Goal: Information Seeking & Learning: Check status

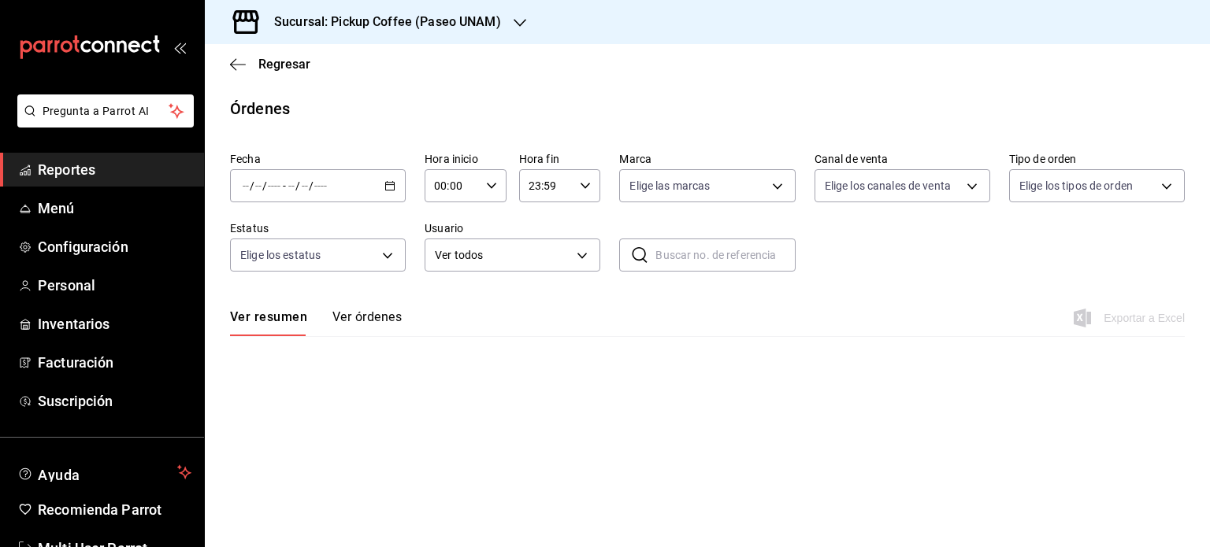
click at [99, 166] on span "Reportes" at bounding box center [115, 169] width 154 height 21
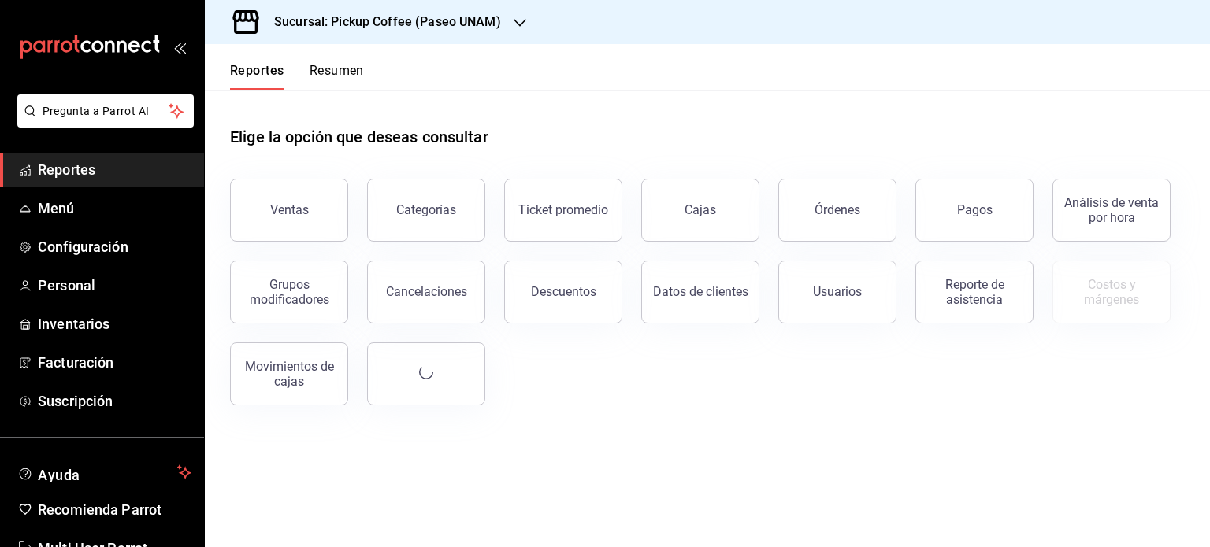
click at [339, 69] on button "Resumen" at bounding box center [337, 76] width 54 height 27
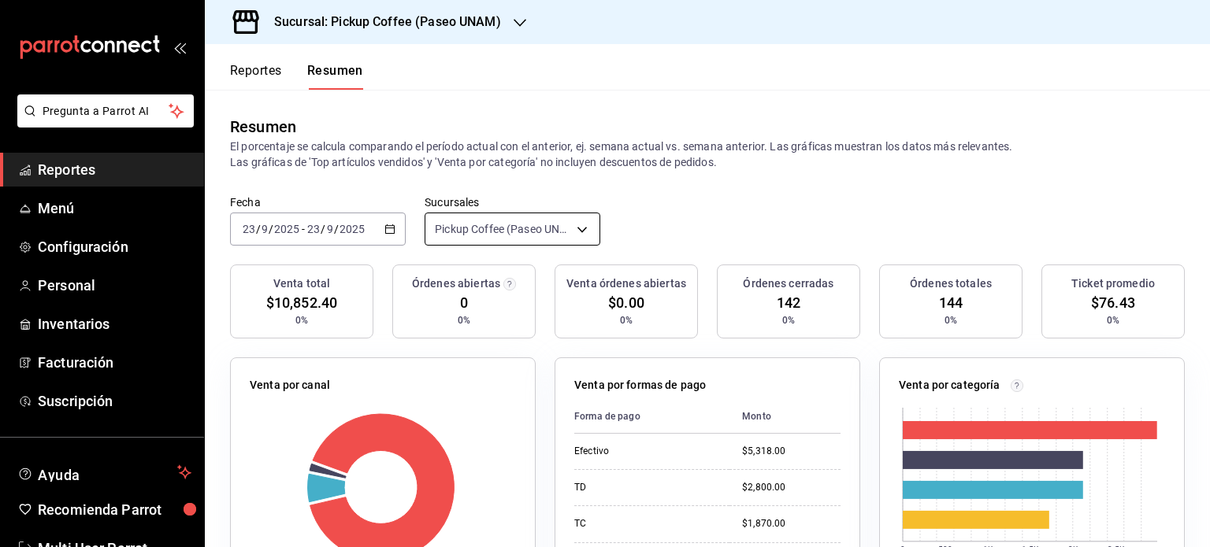
click at [582, 226] on body "Pregunta a Parrot AI Reportes Menú Configuración Personal Inventarios Facturaci…" at bounding box center [605, 273] width 1210 height 547
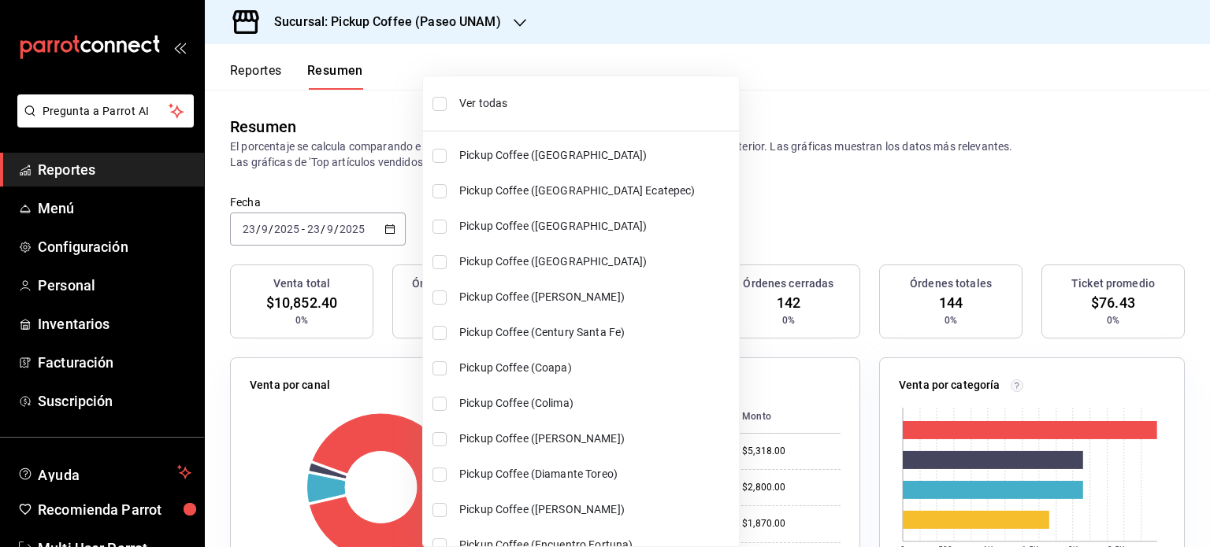
click at [479, 106] on span "Ver todas" at bounding box center [595, 103] width 273 height 17
type input "[object Object],[object Object],[object Object],[object Object],[object Object]…"
checkbox input "true"
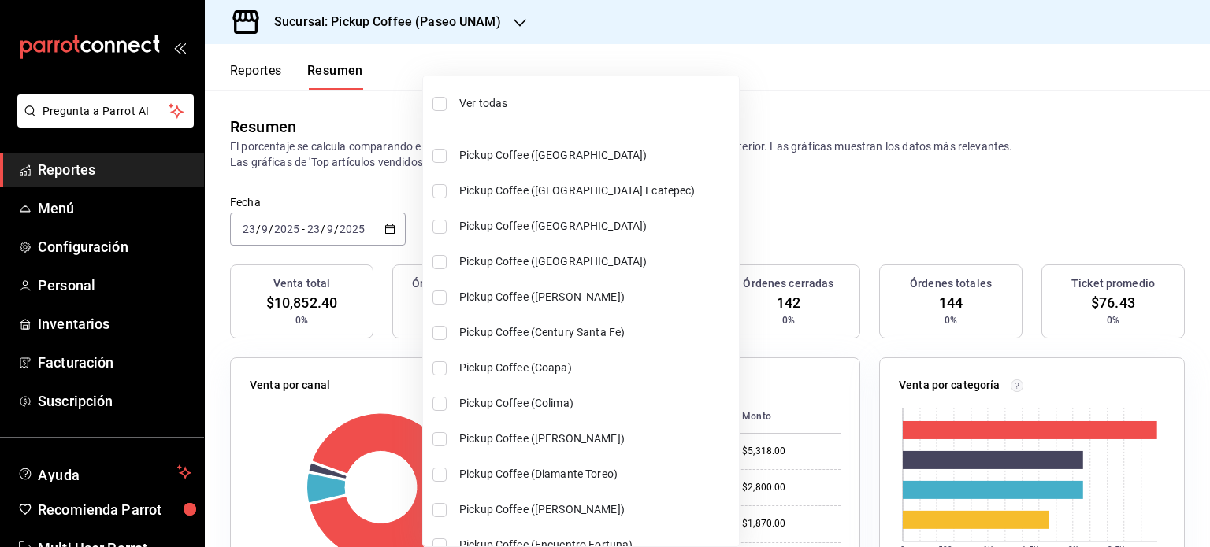
checkbox input "true"
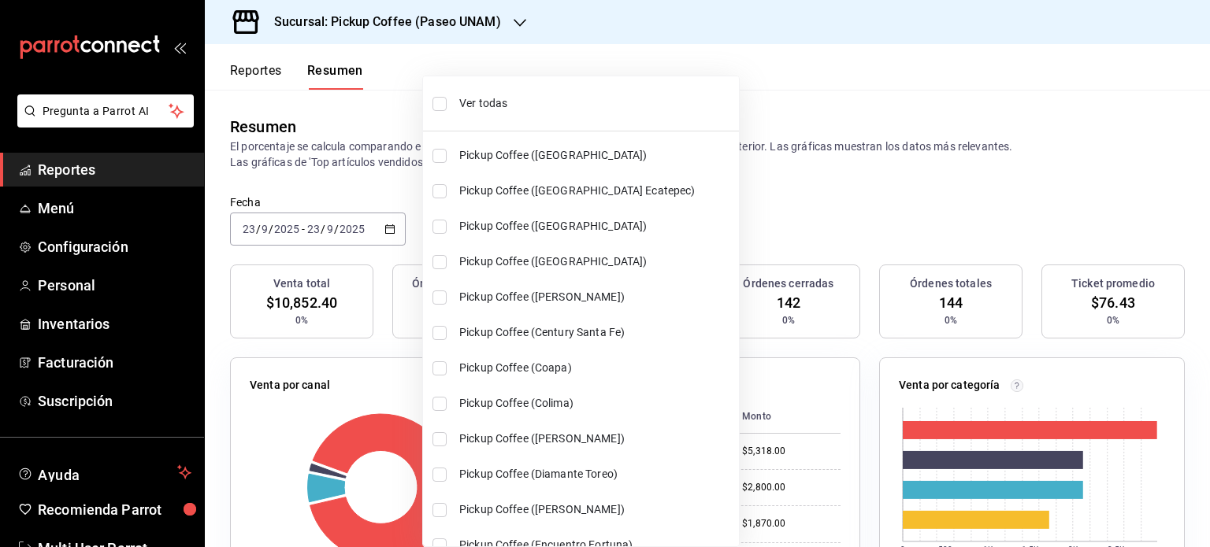
checkbox input "true"
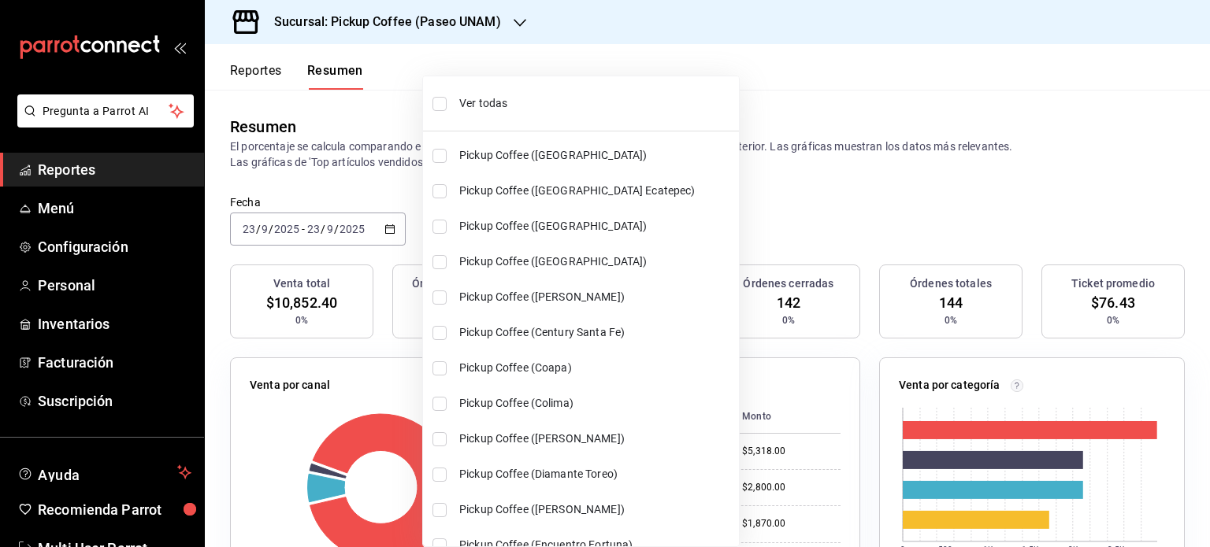
checkbox input "true"
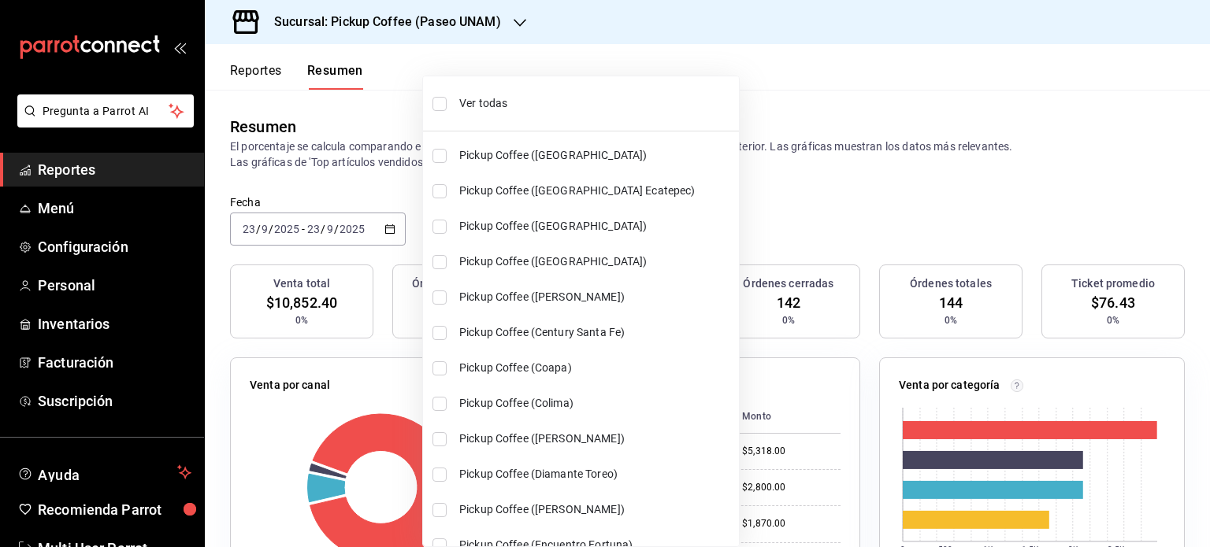
checkbox input "true"
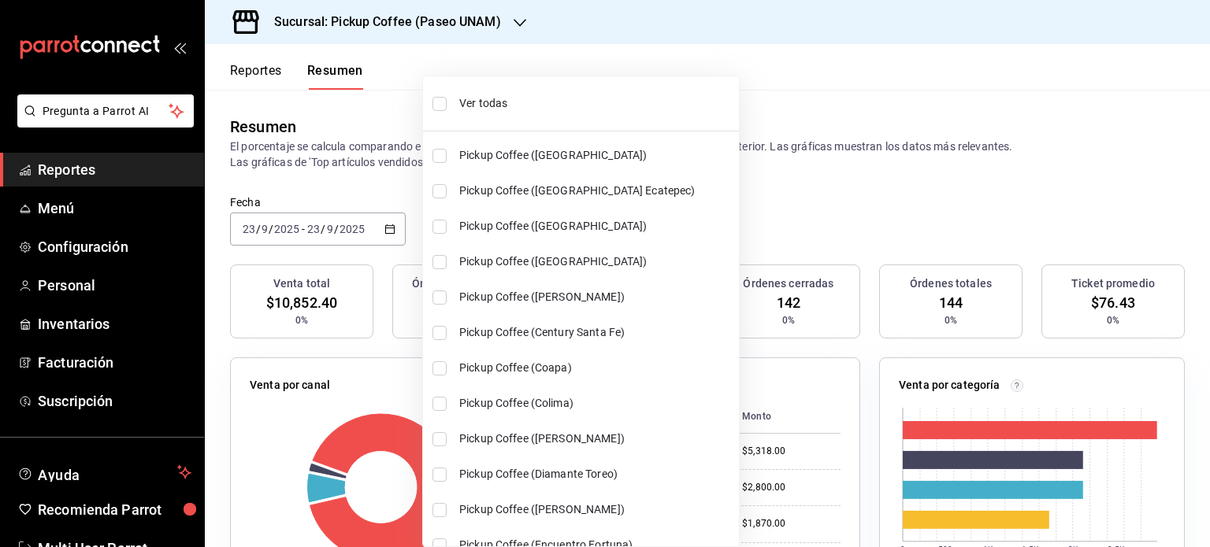
checkbox input "true"
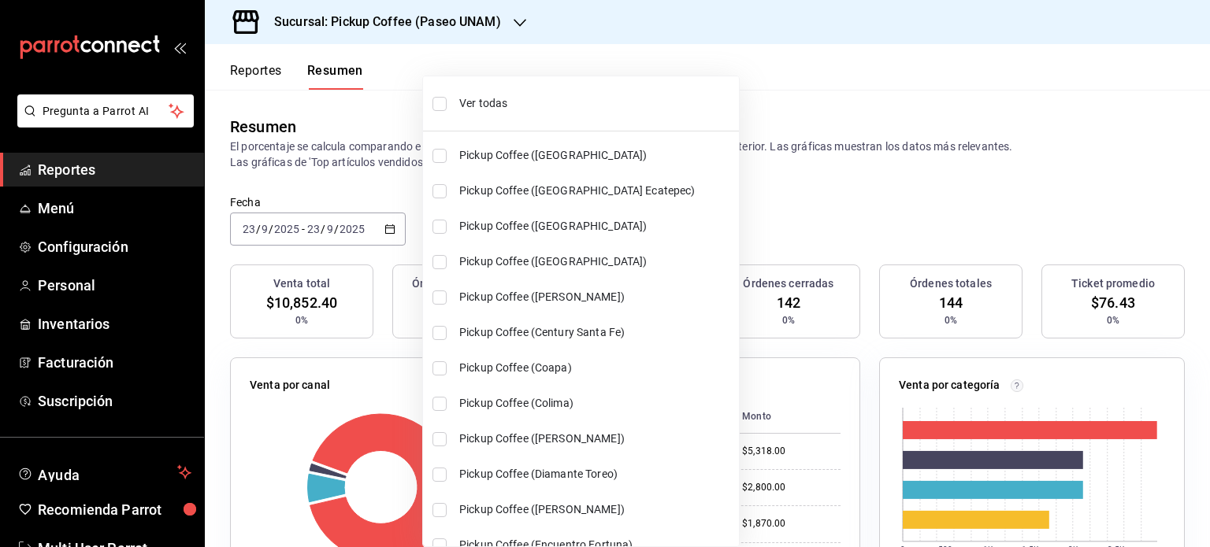
checkbox input "true"
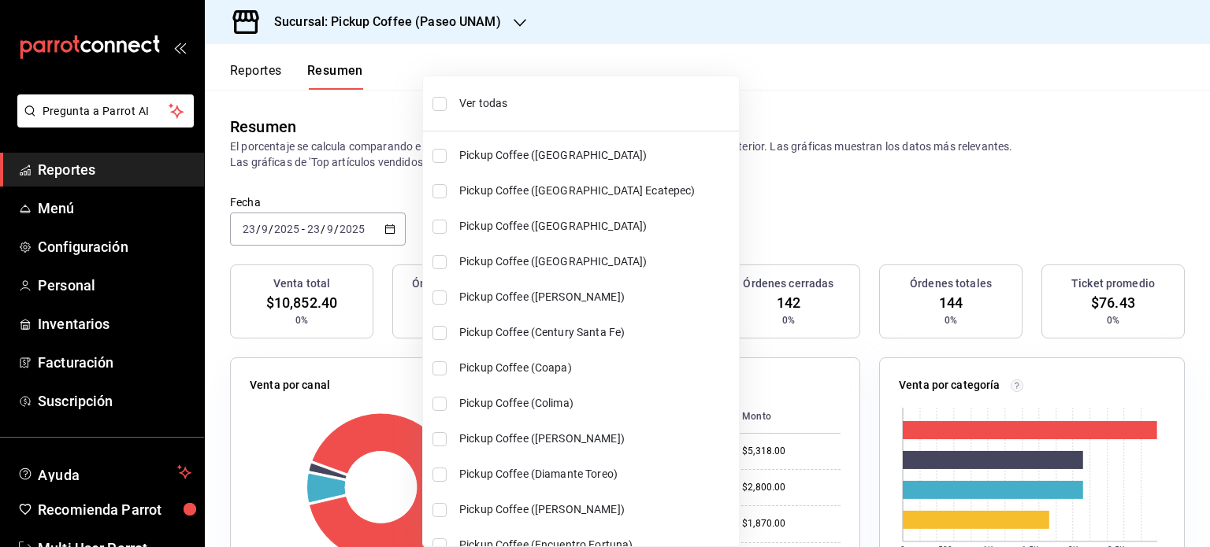
checkbox input "true"
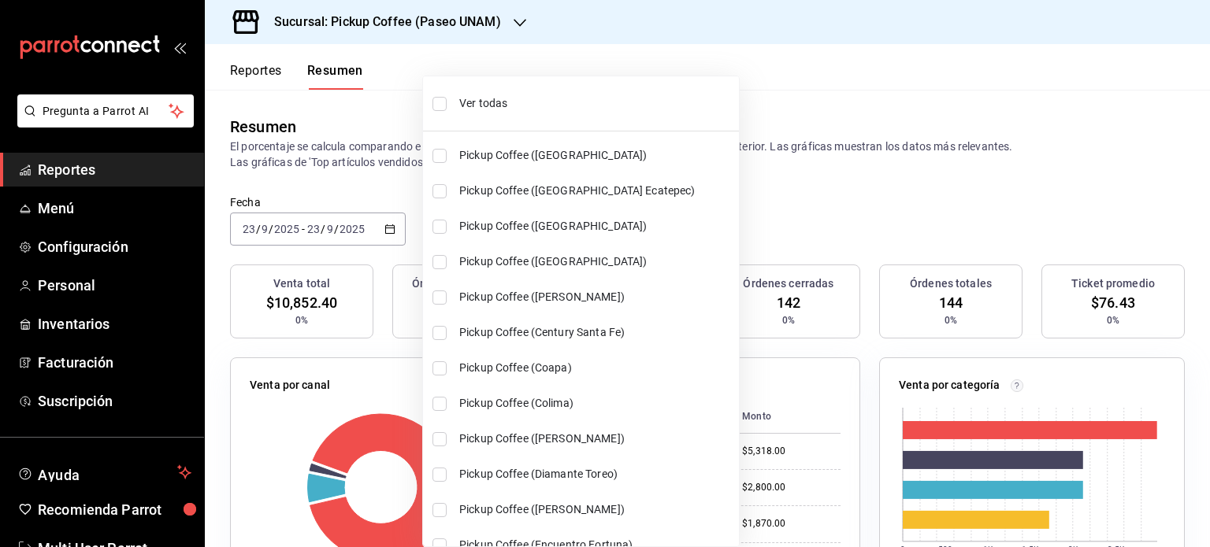
checkbox input "true"
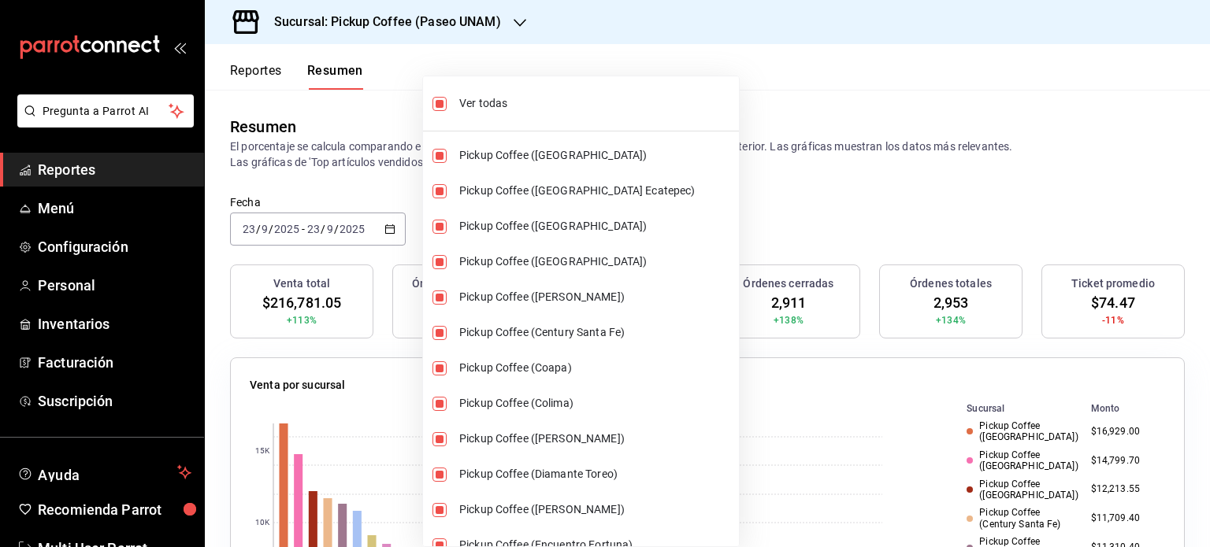
click at [737, 191] on div at bounding box center [605, 273] width 1210 height 547
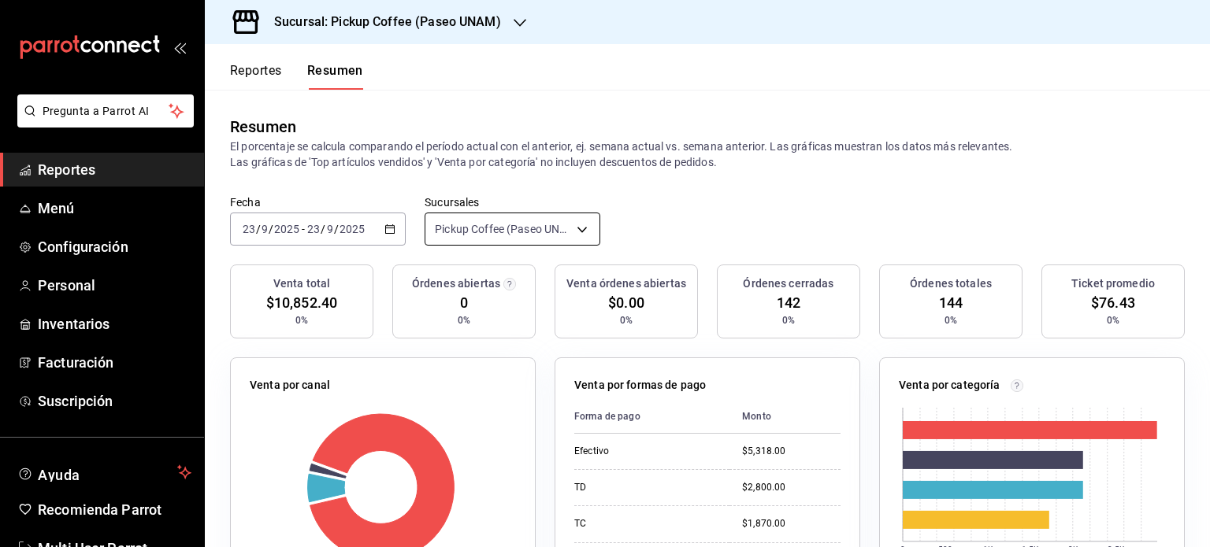
click at [583, 226] on body "Pregunta a Parrot AI Reportes Menú Configuración Personal Inventarios Facturaci…" at bounding box center [605, 273] width 1210 height 547
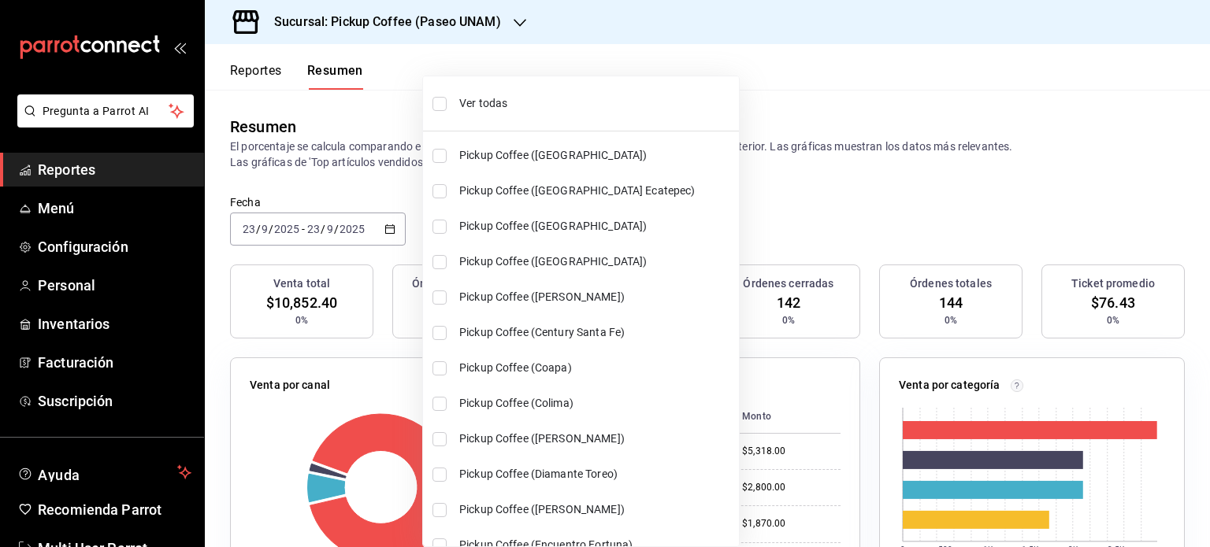
click at [472, 106] on span "Ver todas" at bounding box center [595, 103] width 273 height 17
type input "[object Object],[object Object],[object Object],[object Object],[object Object]…"
checkbox input "true"
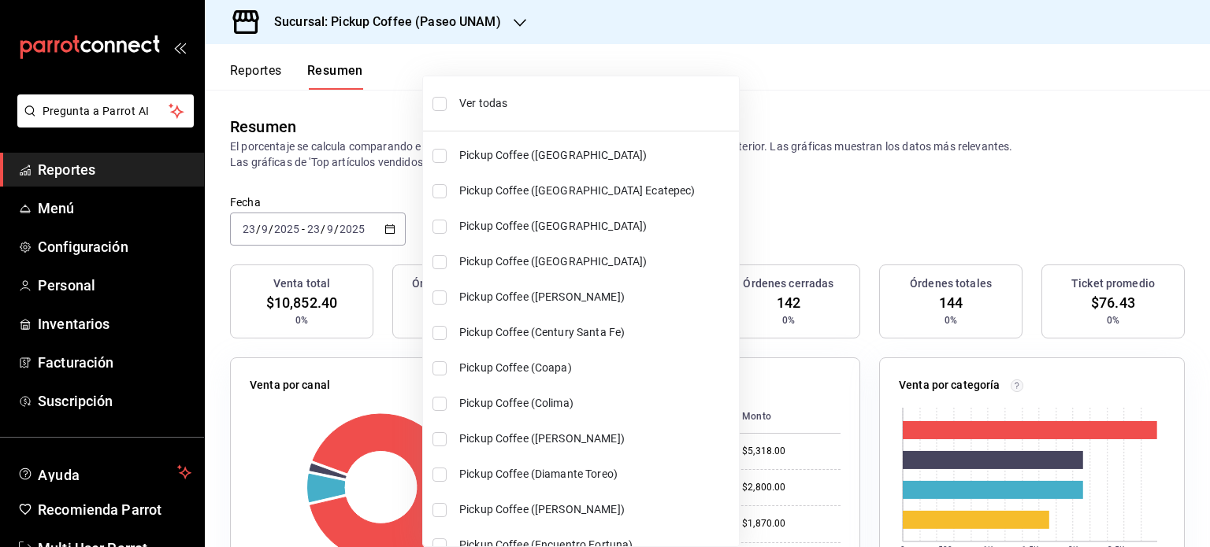
checkbox input "true"
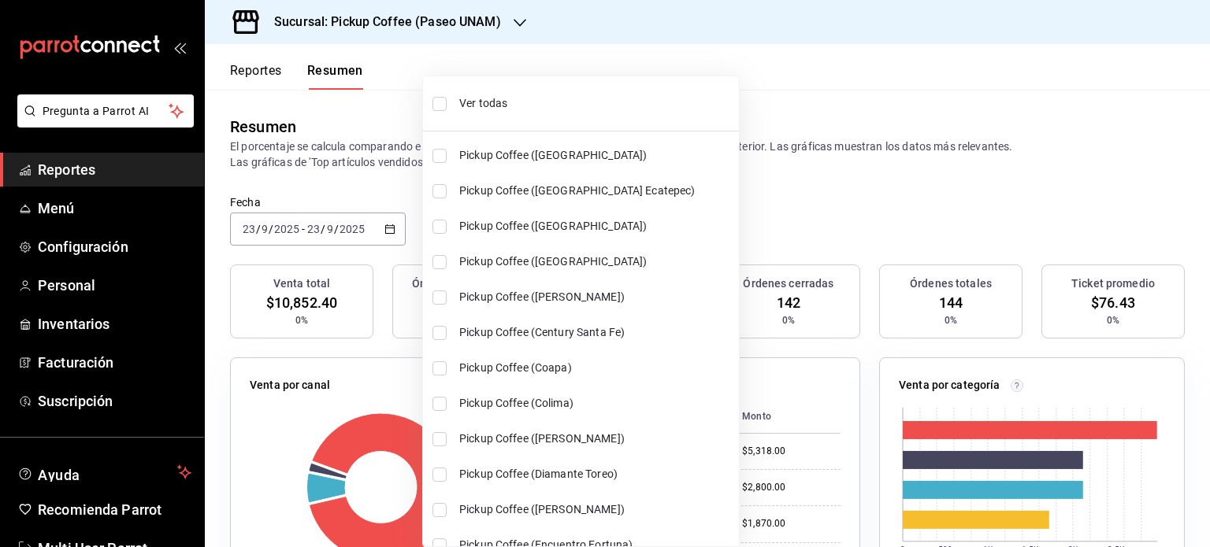
checkbox input "true"
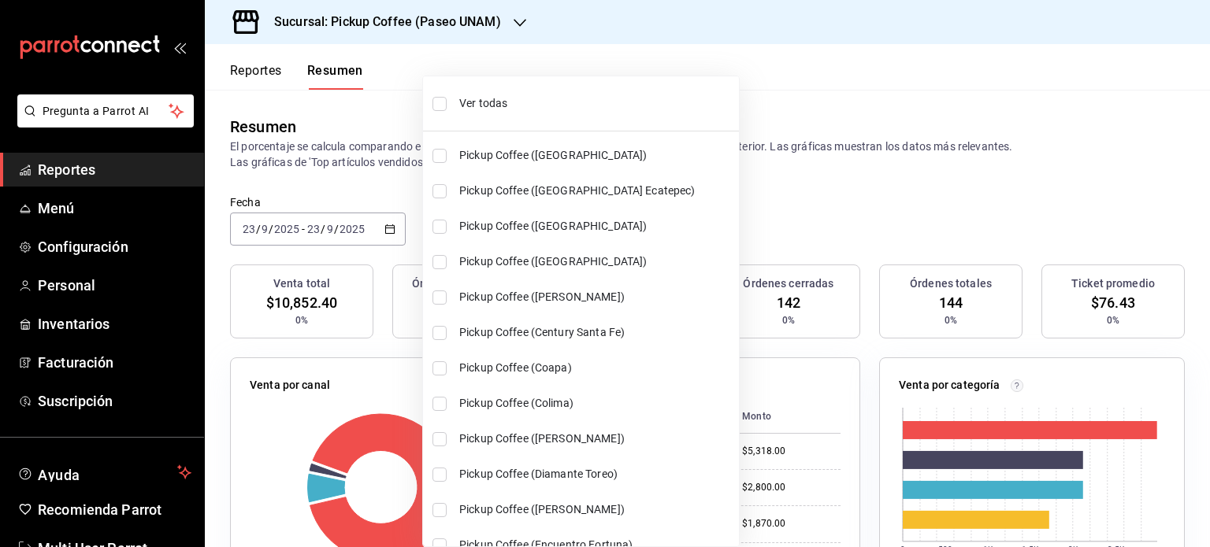
checkbox input "true"
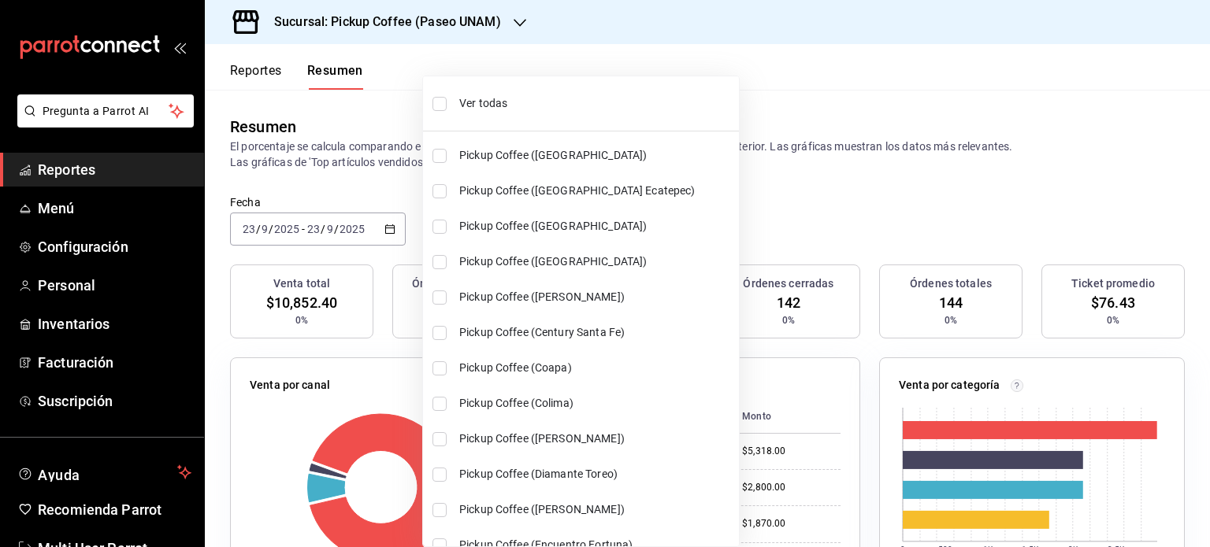
checkbox input "true"
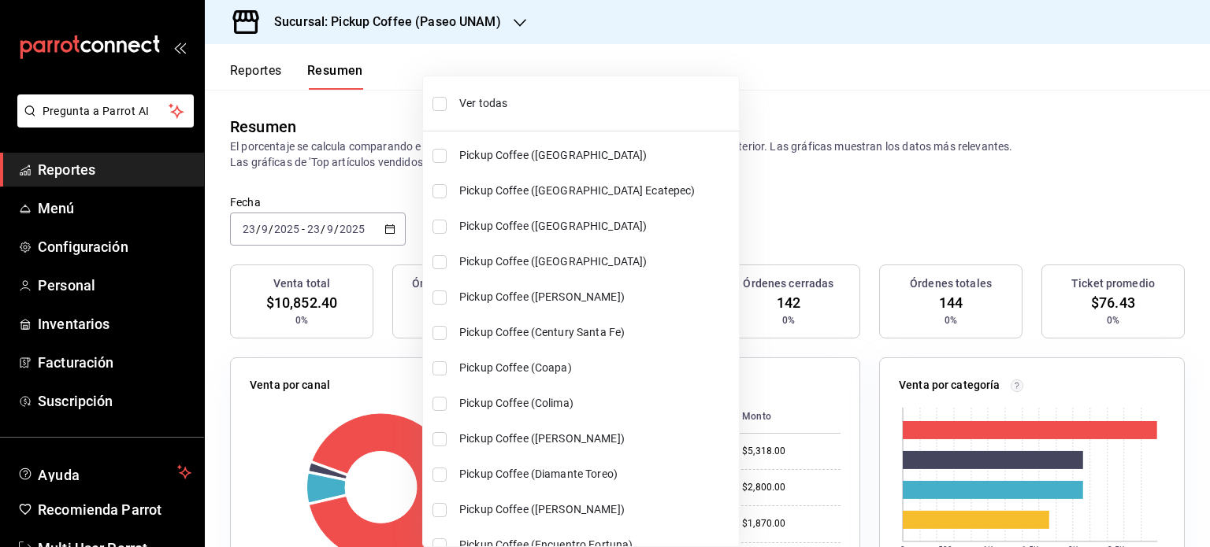
checkbox input "true"
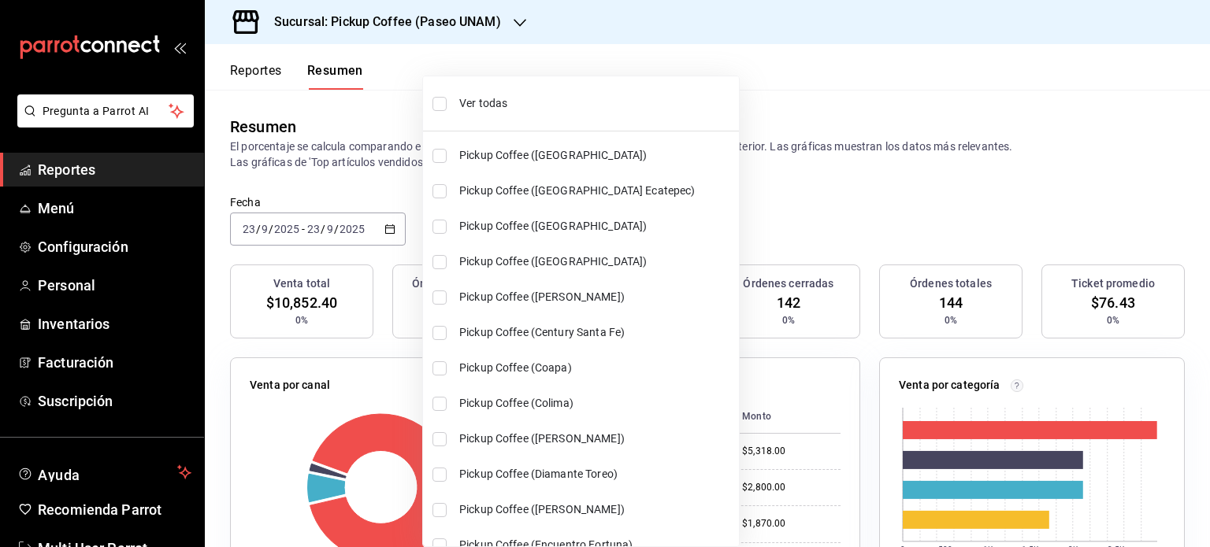
checkbox input "true"
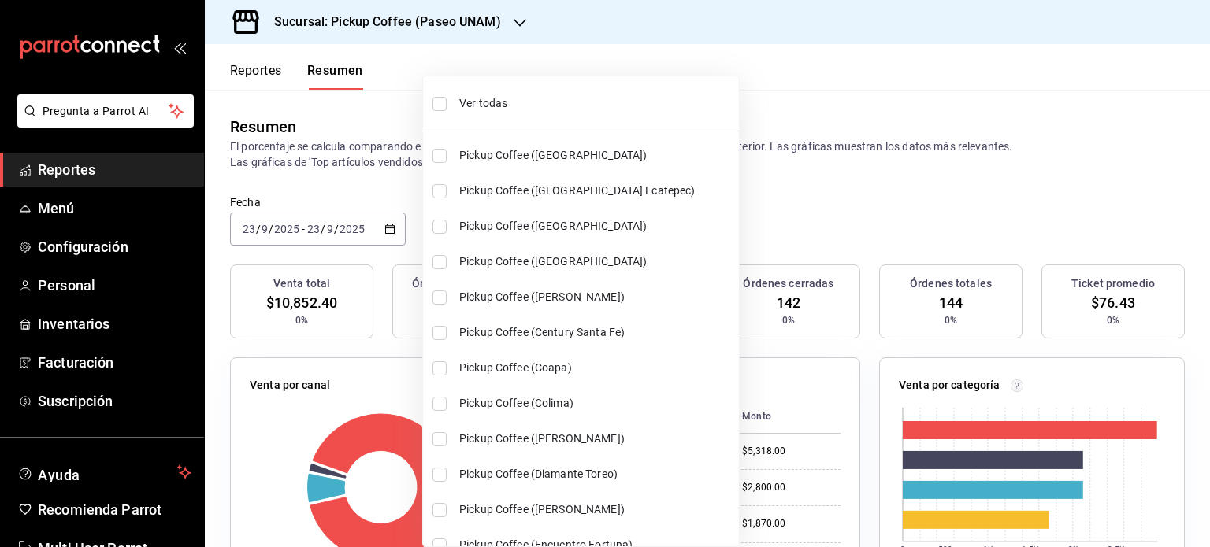
checkbox input "true"
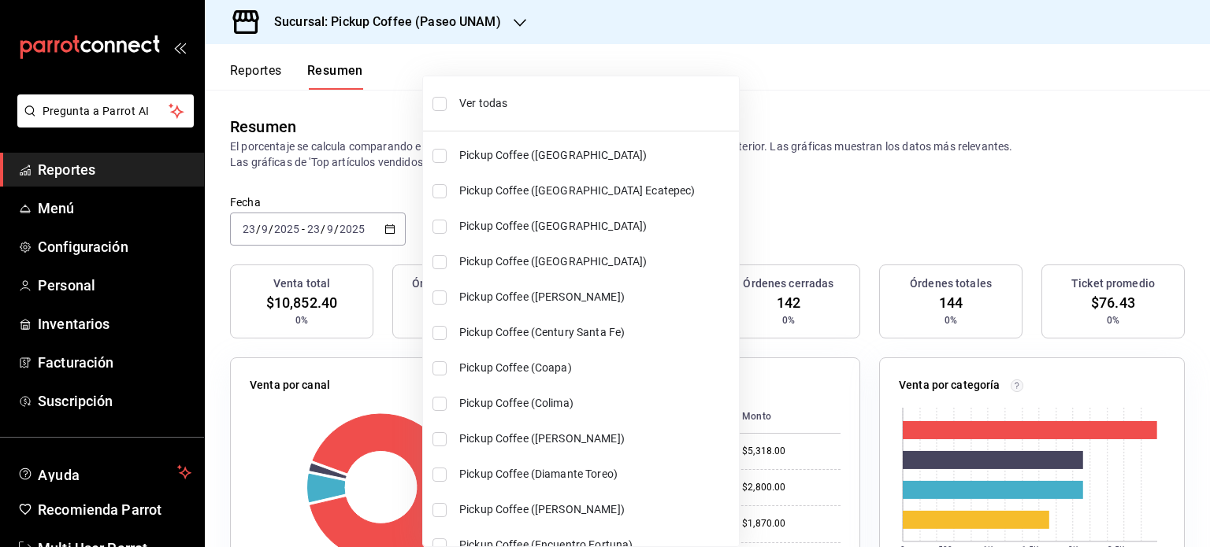
checkbox input "true"
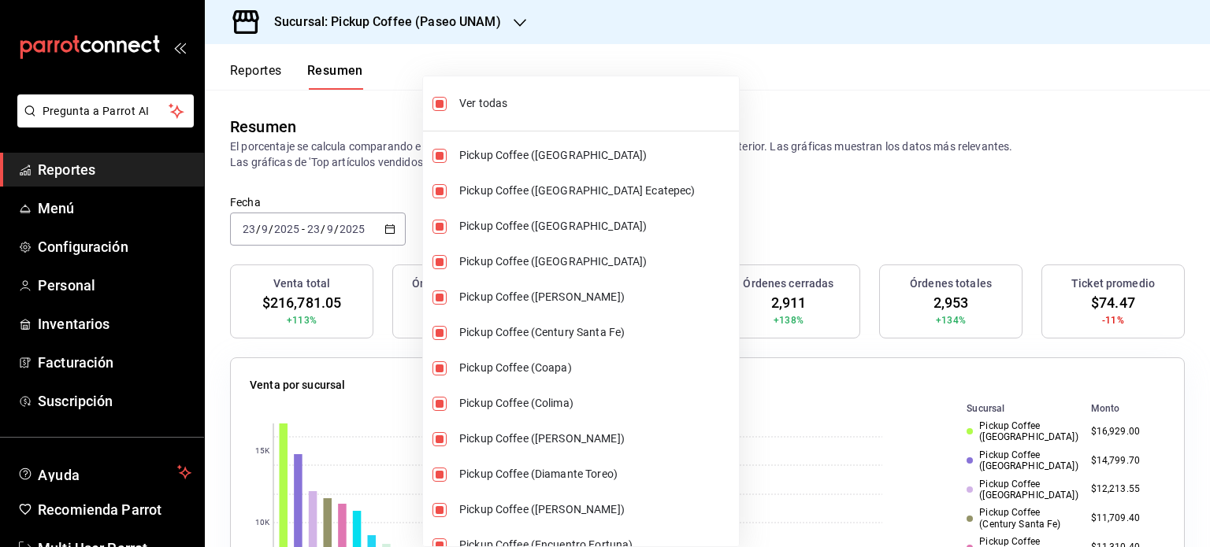
click at [726, 195] on div at bounding box center [605, 273] width 1210 height 547
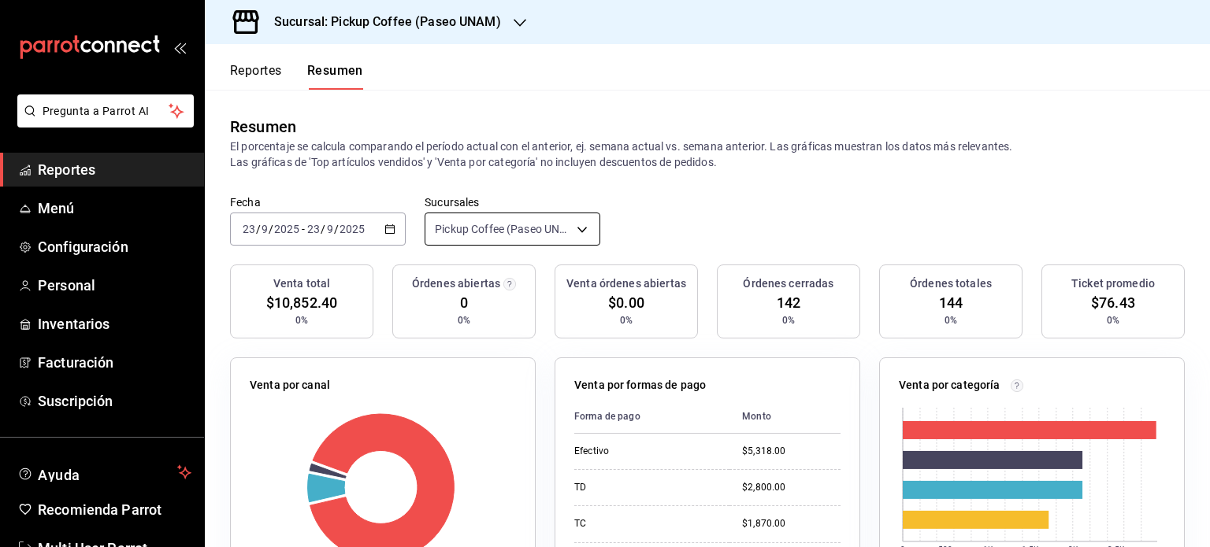
click at [582, 224] on body "Pregunta a Parrot AI Reportes Menú Configuración Personal Inventarios Facturaci…" at bounding box center [605, 273] width 1210 height 547
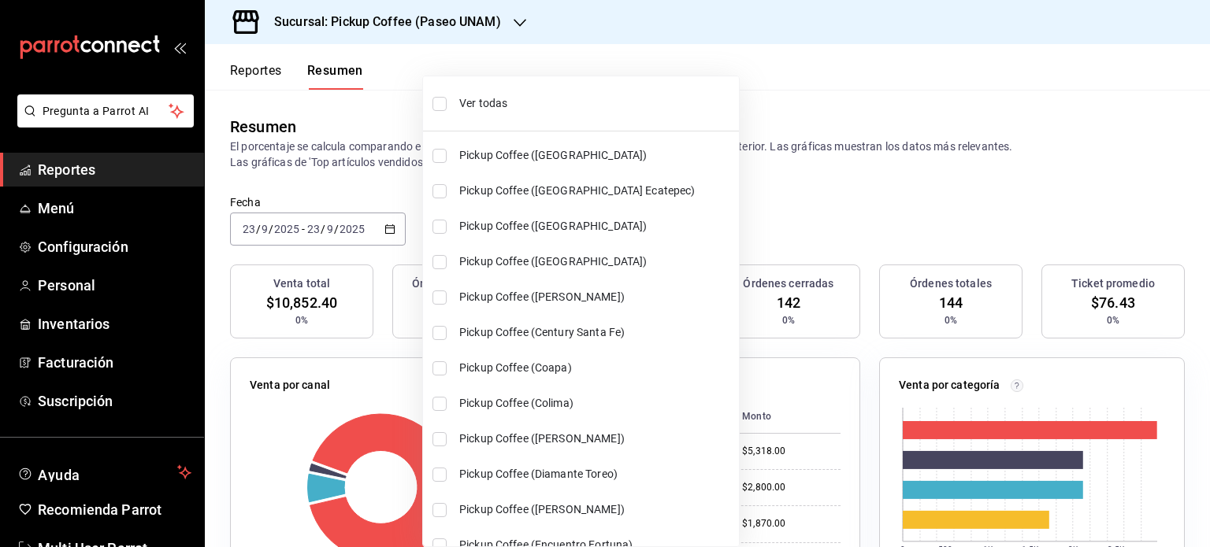
click at [502, 103] on span "Ver todas" at bounding box center [595, 103] width 273 height 17
type input "[object Object],[object Object],[object Object],[object Object],[object Object]…"
checkbox input "true"
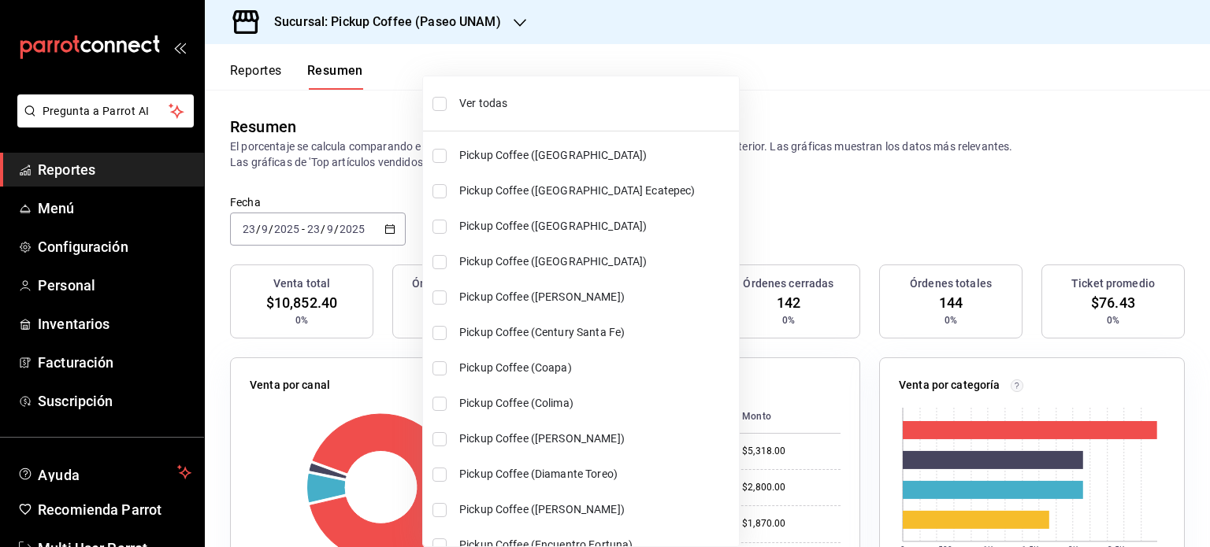
checkbox input "true"
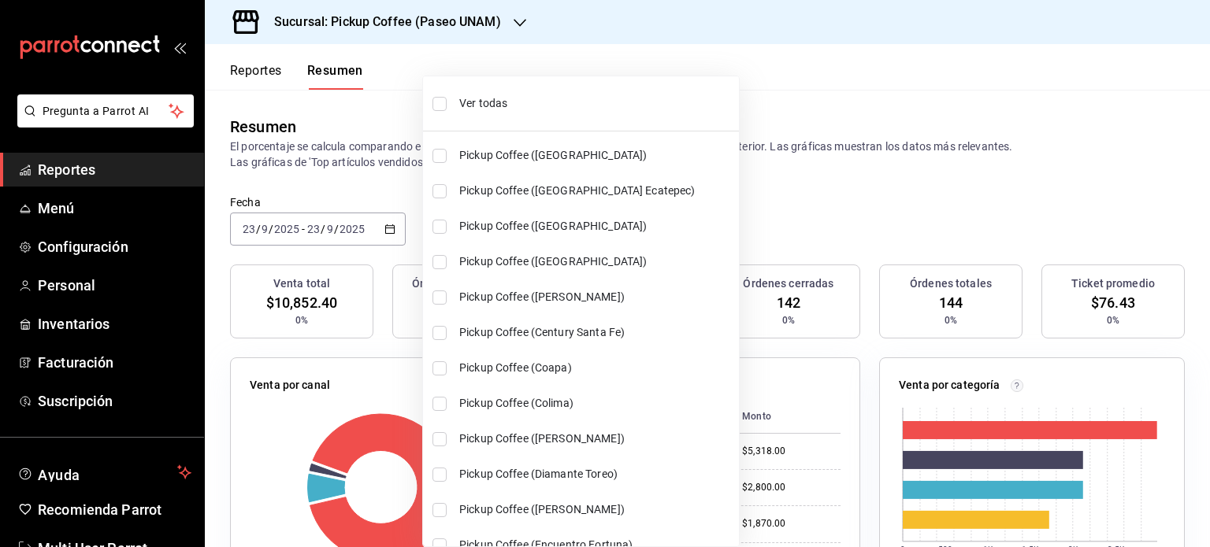
checkbox input "true"
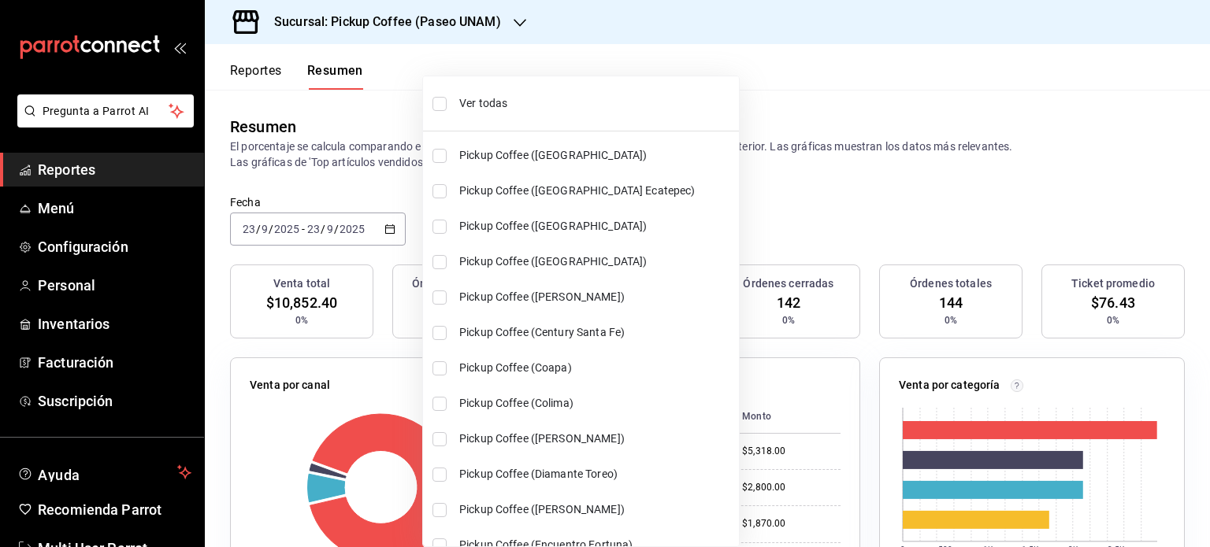
checkbox input "true"
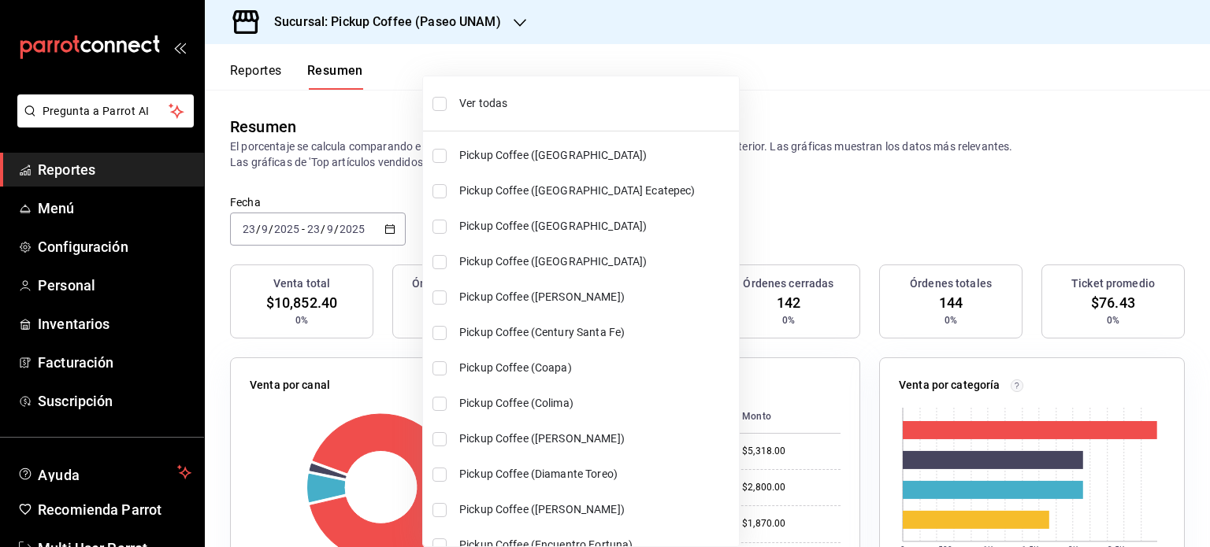
checkbox input "true"
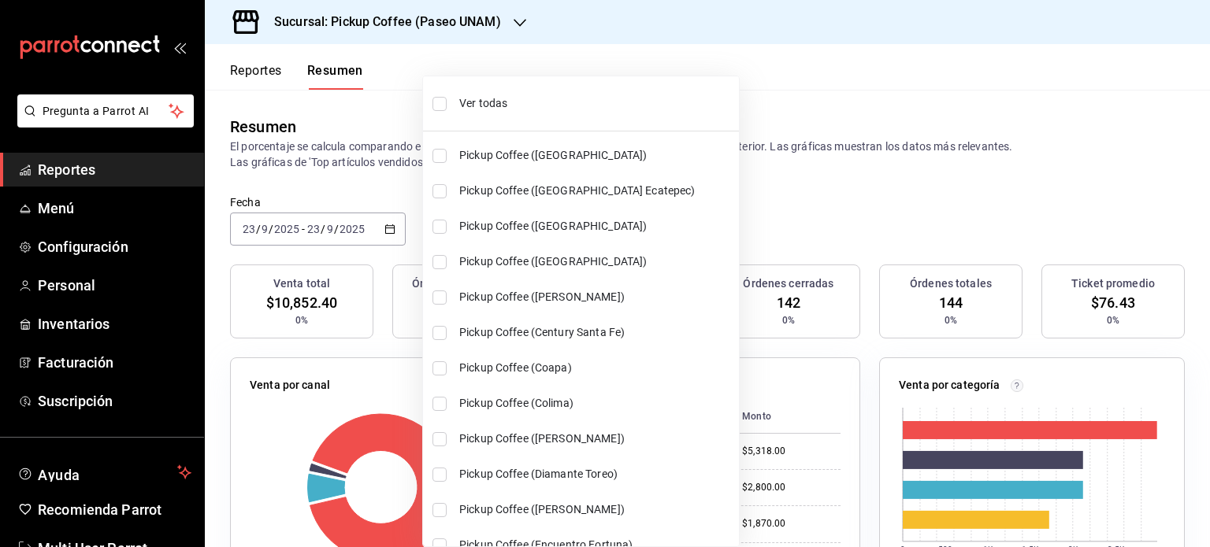
checkbox input "true"
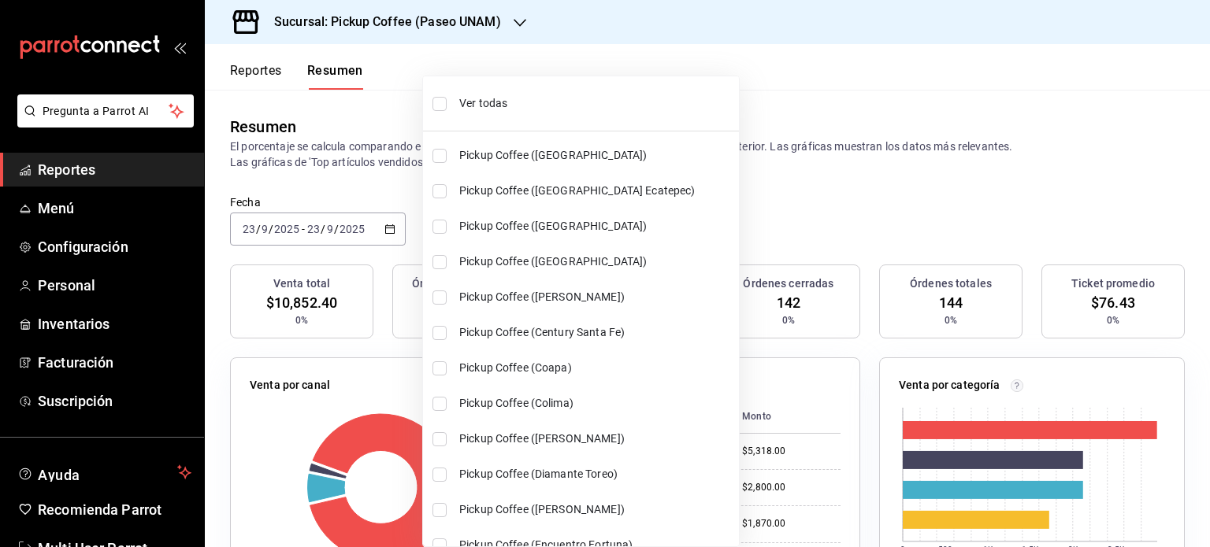
checkbox input "true"
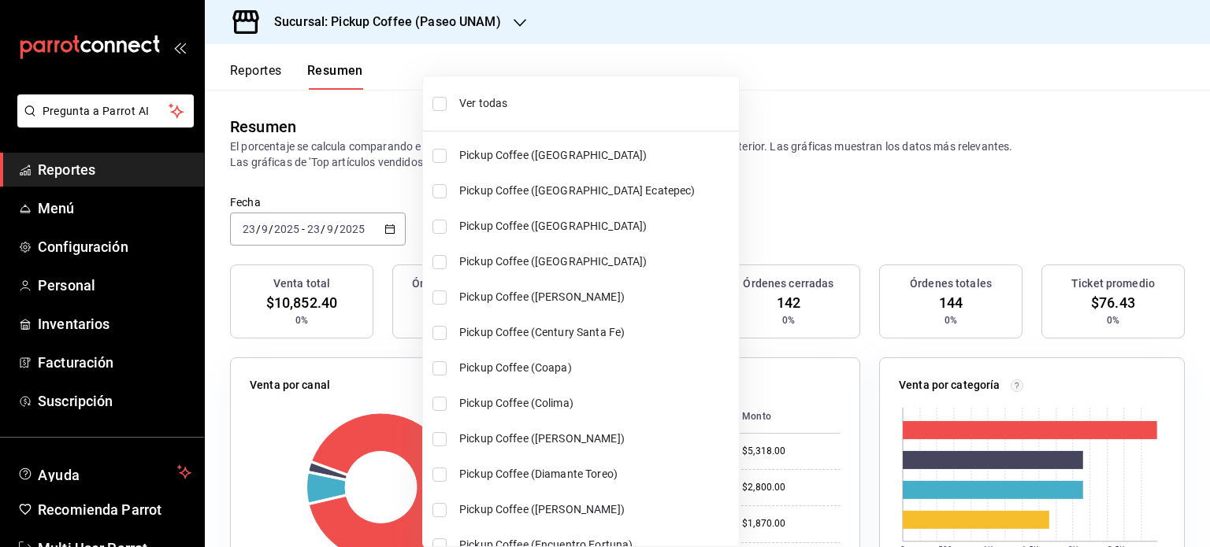
checkbox input "true"
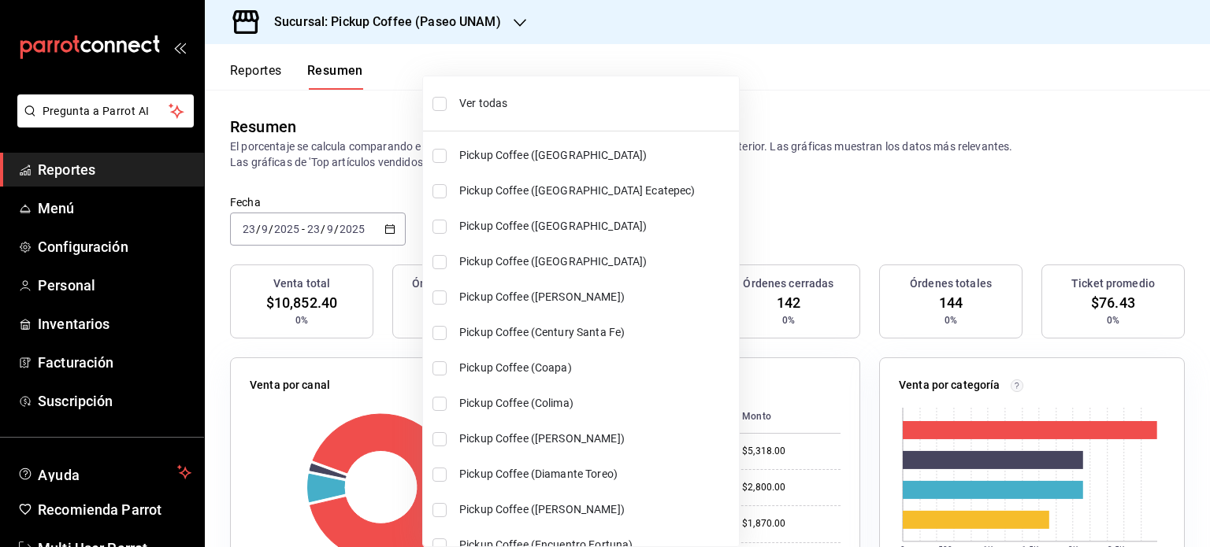
checkbox input "true"
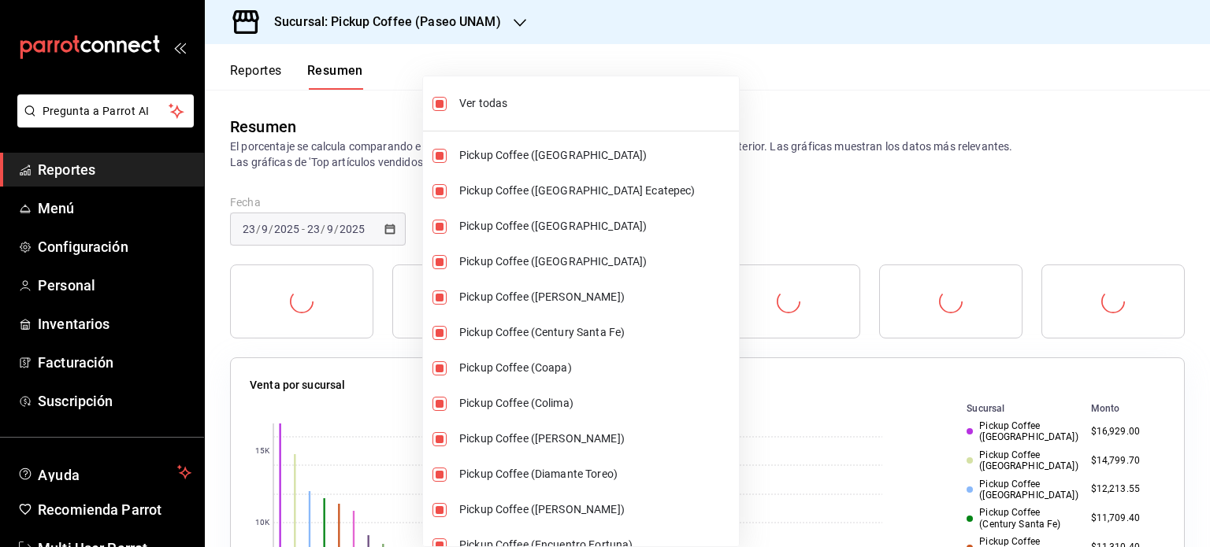
click at [755, 232] on div at bounding box center [605, 273] width 1210 height 547
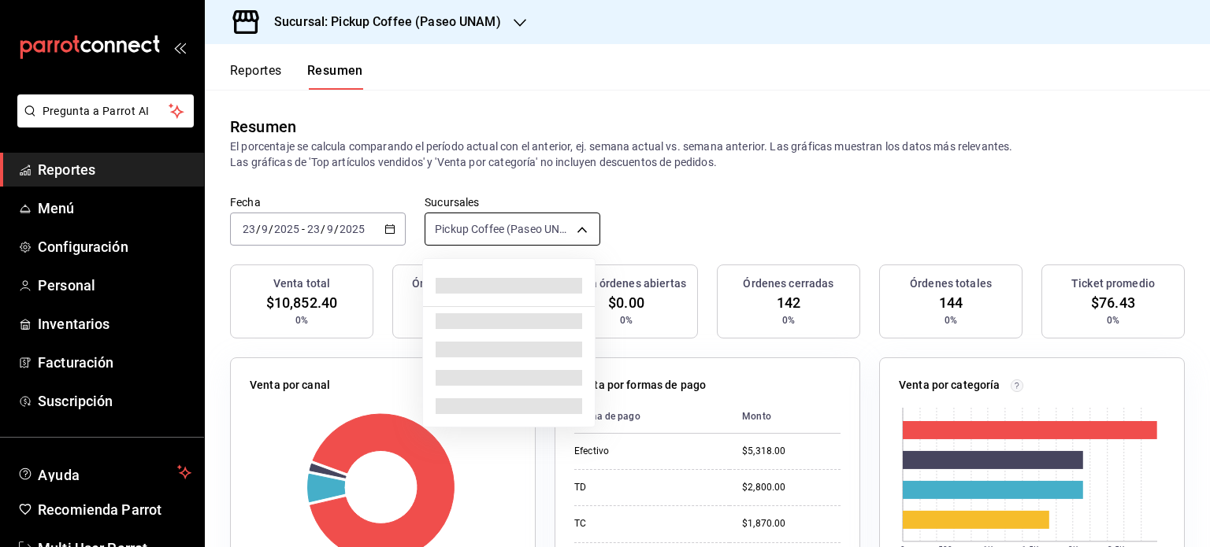
click at [576, 226] on body "Pregunta a Parrot AI Reportes Menú Configuración Personal Inventarios Facturaci…" at bounding box center [605, 273] width 1210 height 547
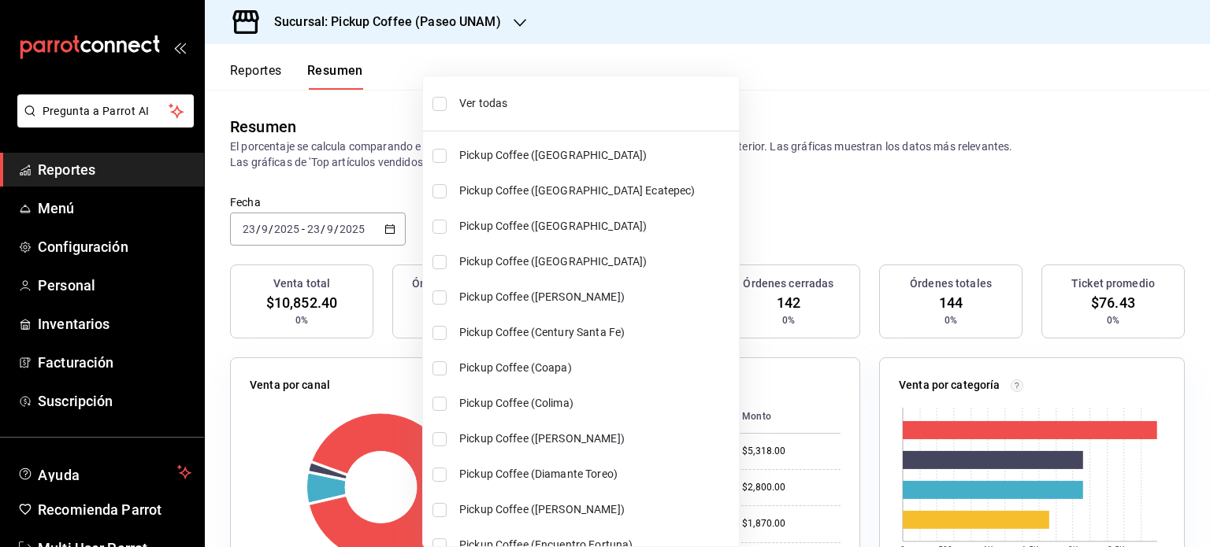
click at [487, 91] on li "Ver todas" at bounding box center [581, 104] width 316 height 42
type input "[object Object]"
checkbox input "false"
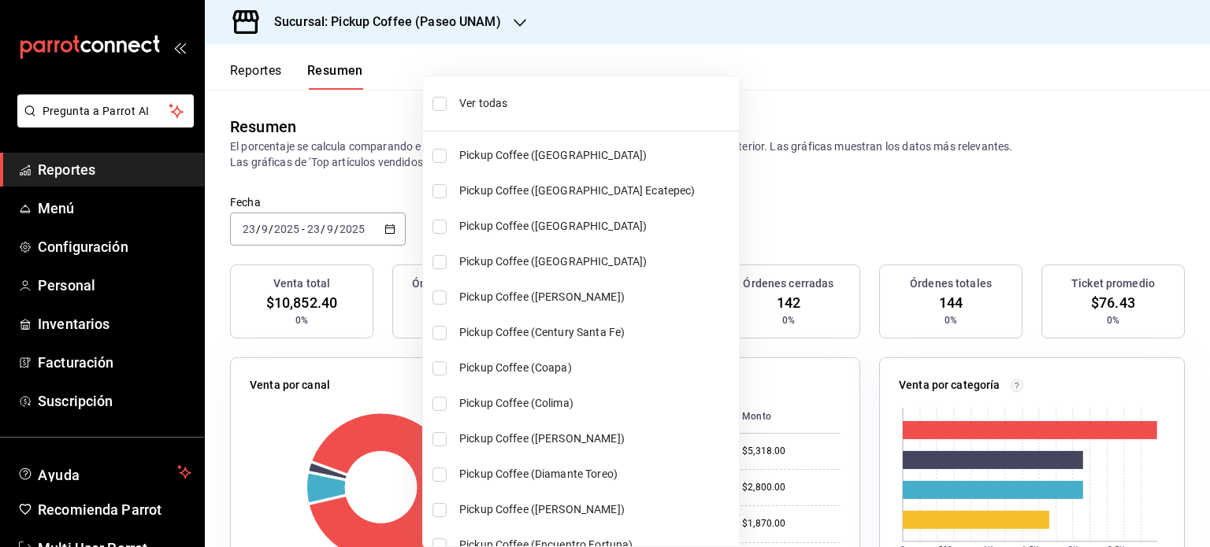
checkbox input "false"
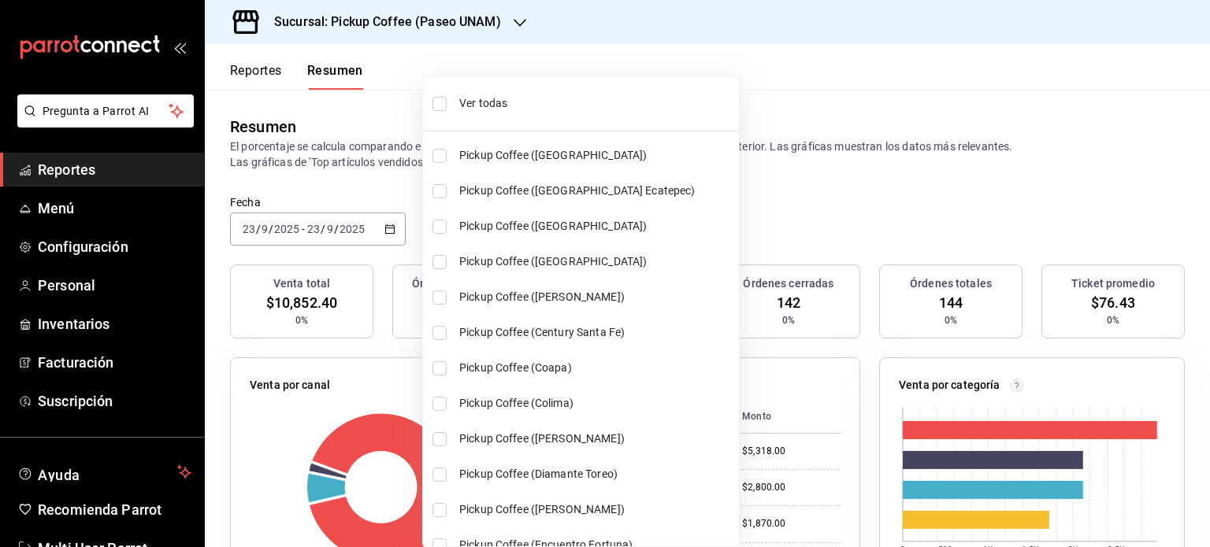
checkbox input "false"
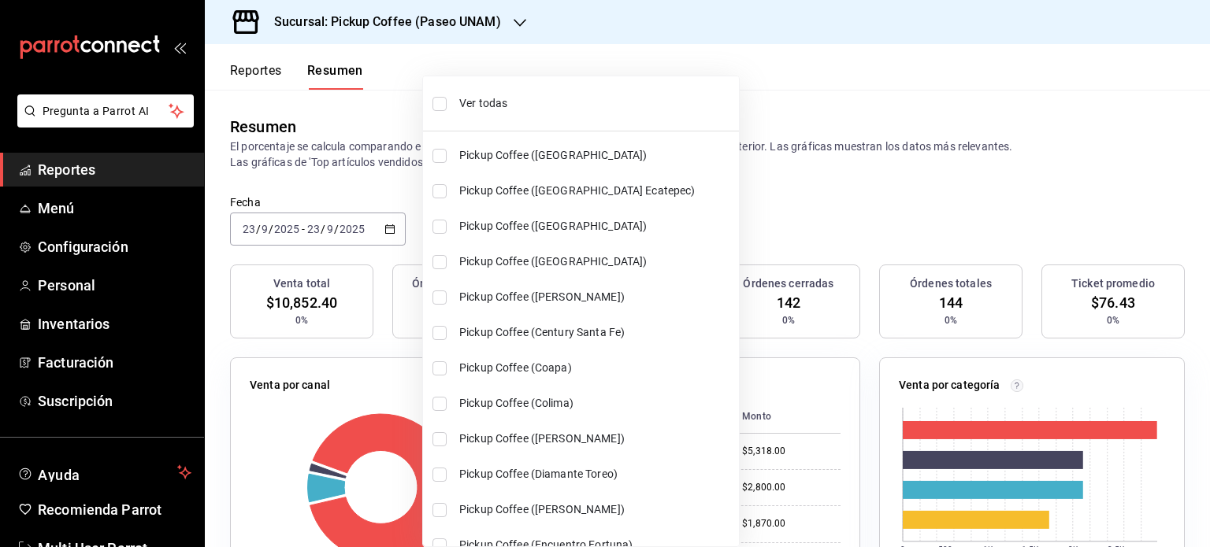
checkbox input "false"
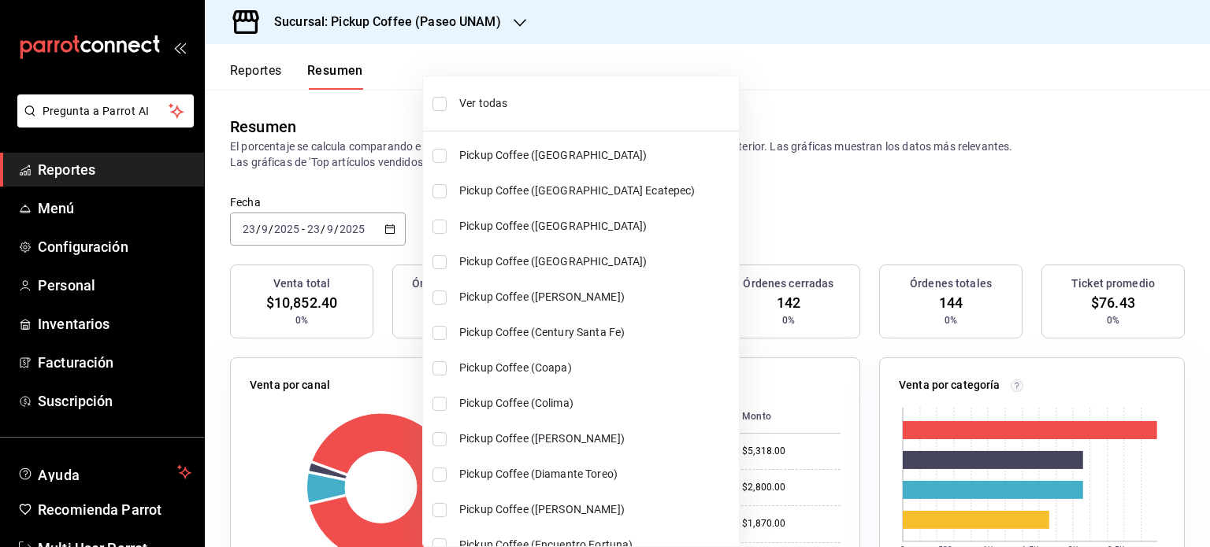
checkbox input "false"
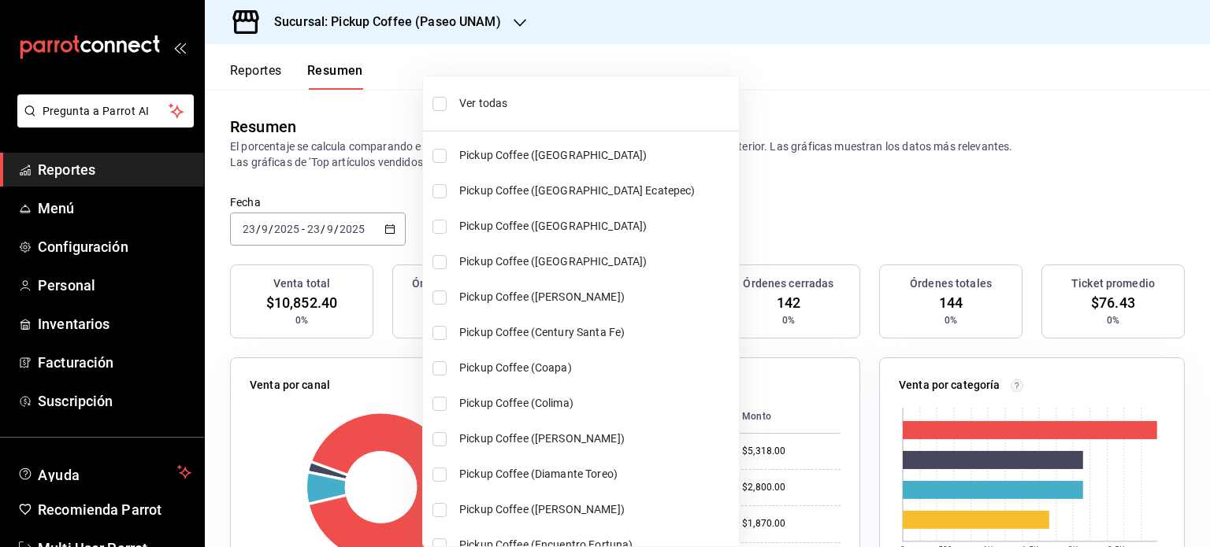
checkbox input "false"
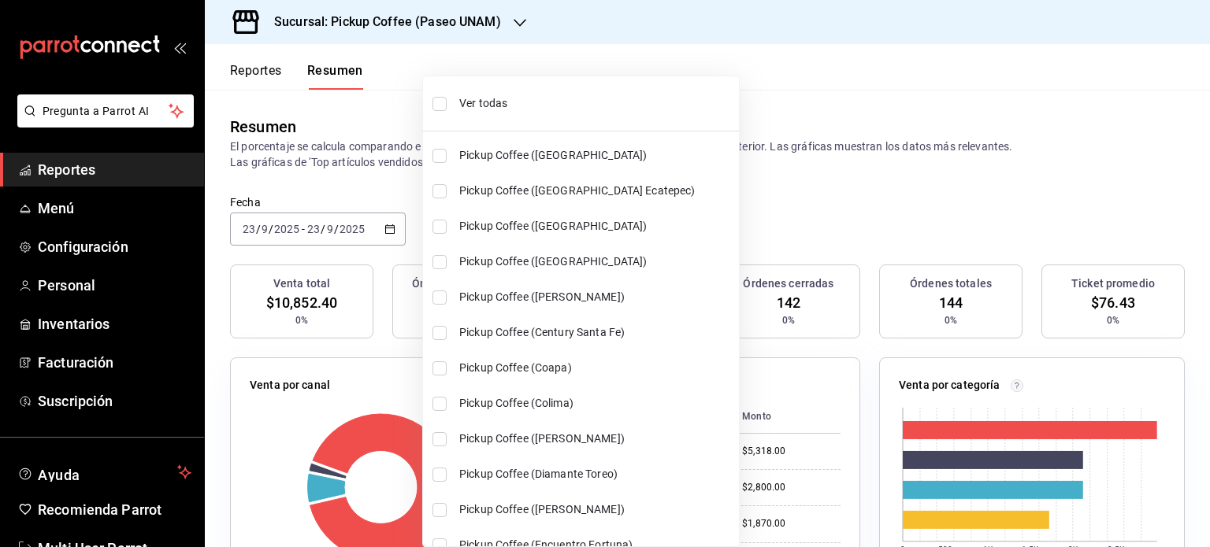
checkbox input "false"
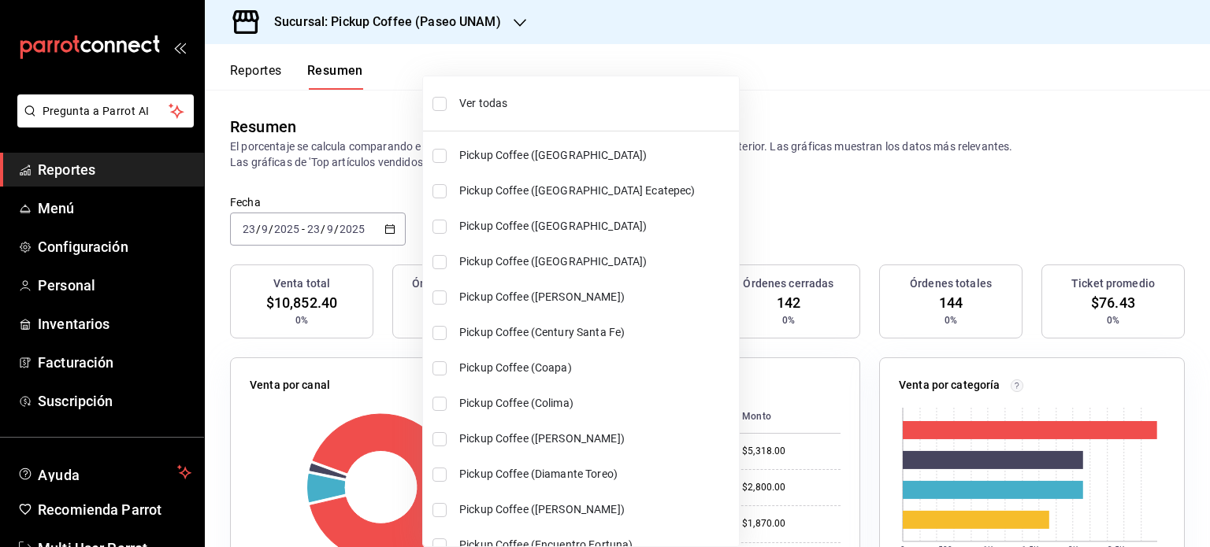
checkbox input "false"
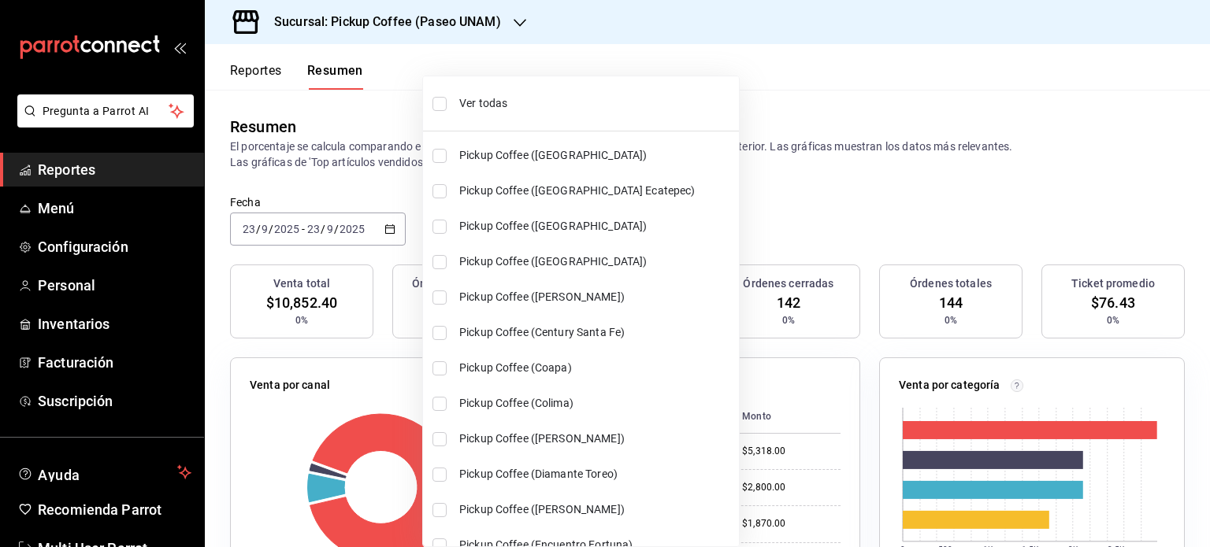
checkbox input "false"
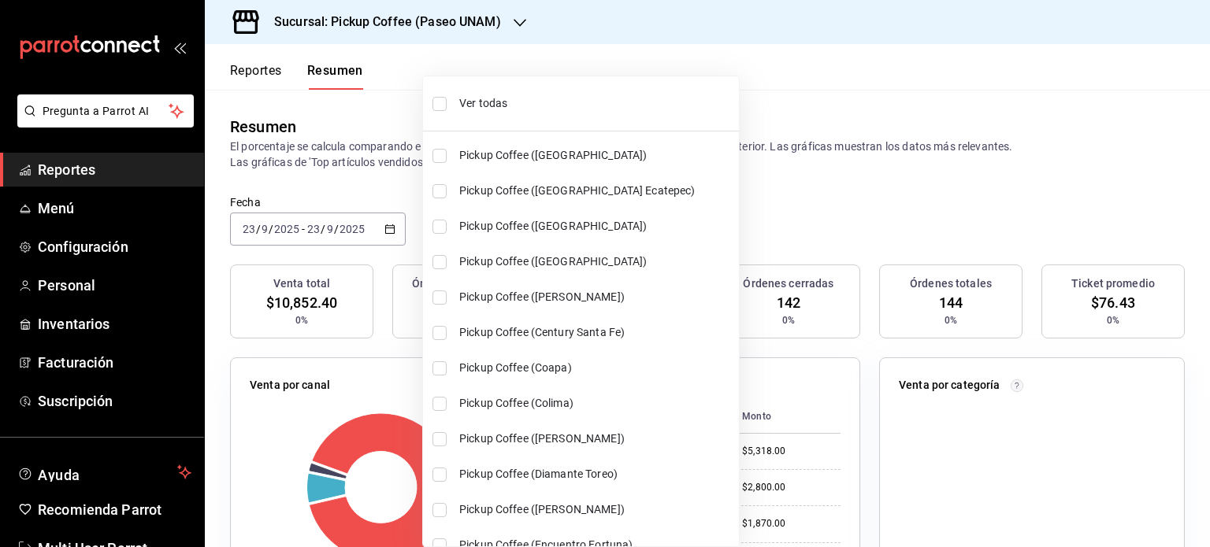
click at [466, 100] on span "Ver todas" at bounding box center [595, 103] width 273 height 17
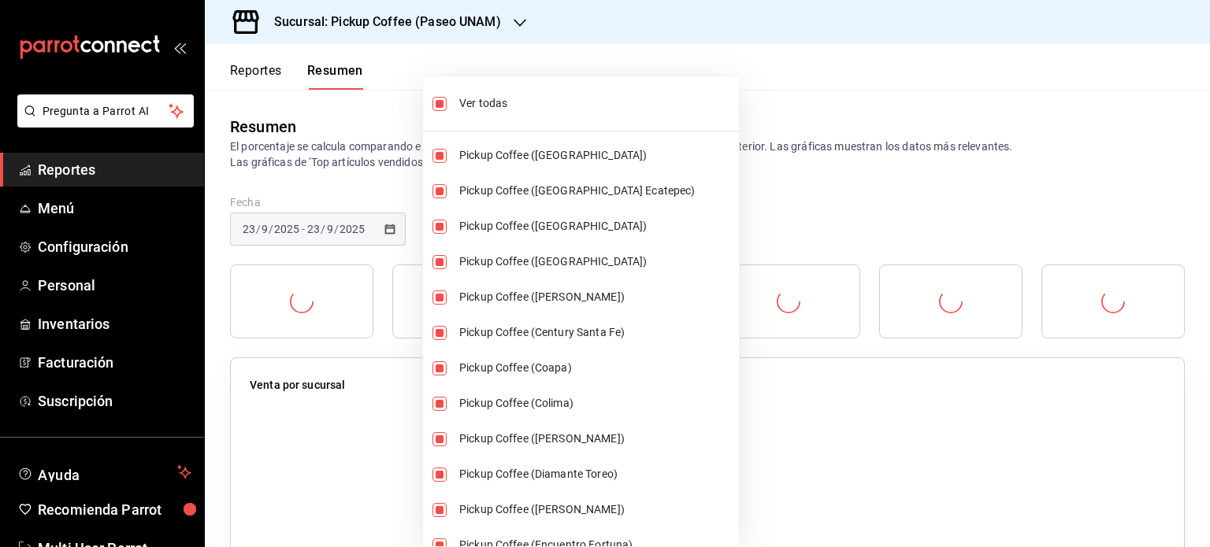
type input "[object Object],[object Object],[object Object],[object Object],[object Object]…"
checkbox input "true"
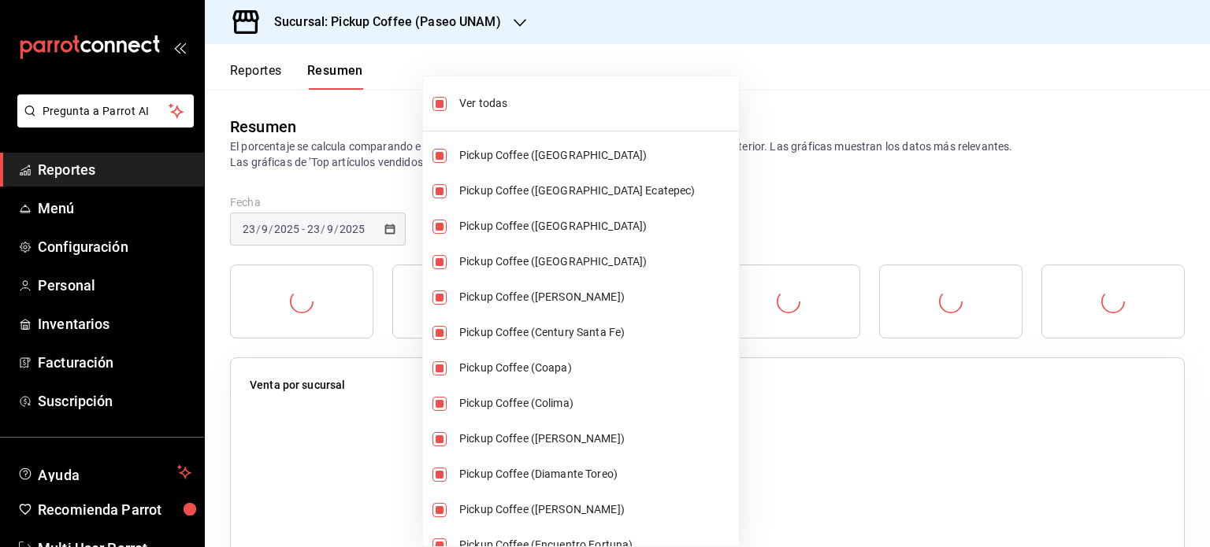
checkbox input "true"
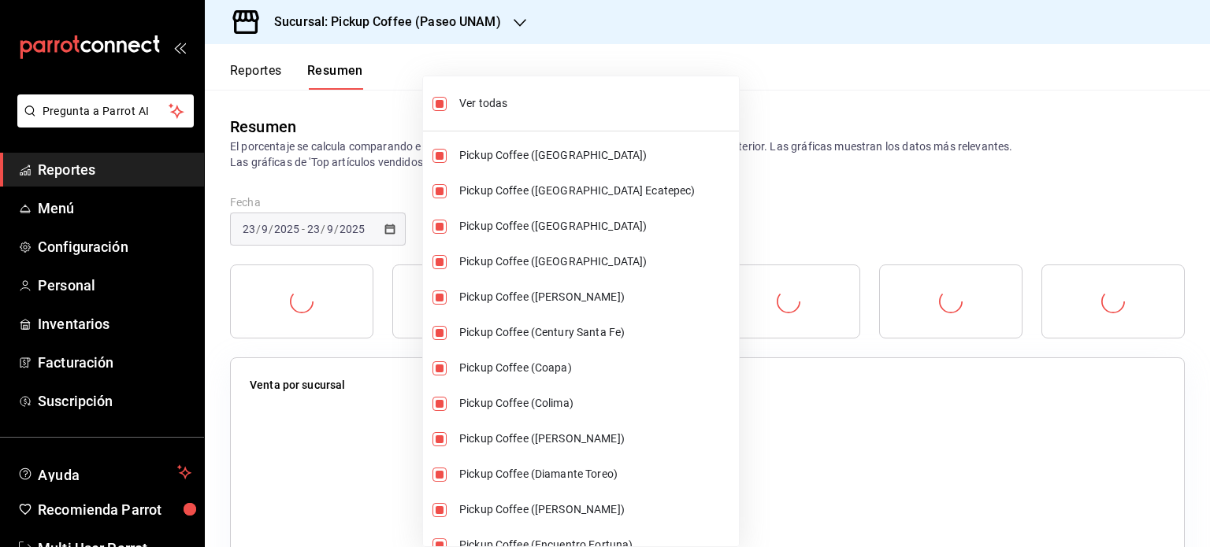
checkbox input "true"
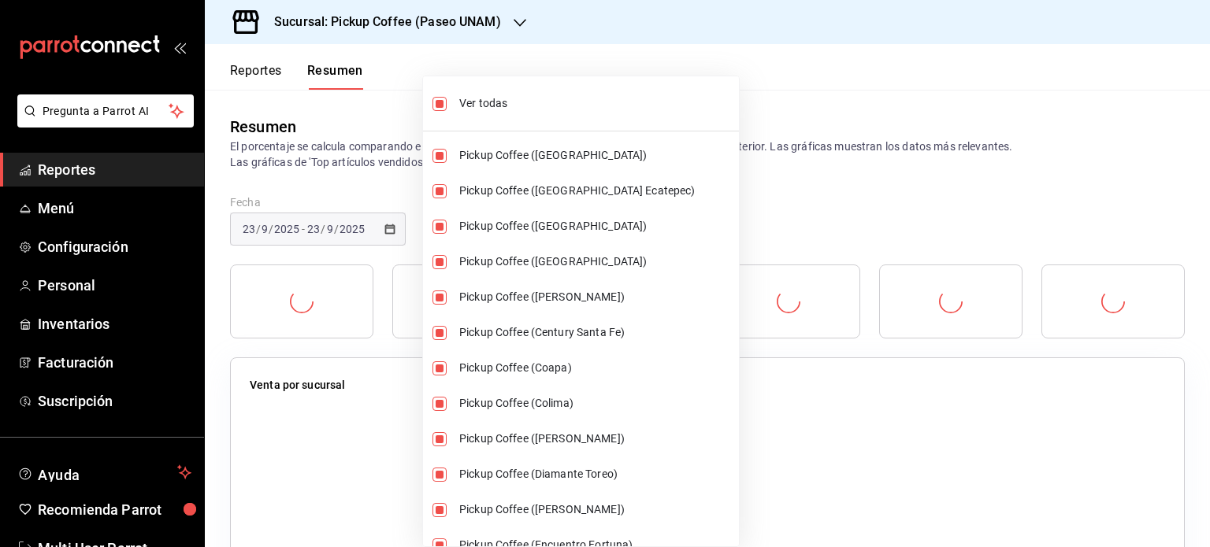
checkbox input "true"
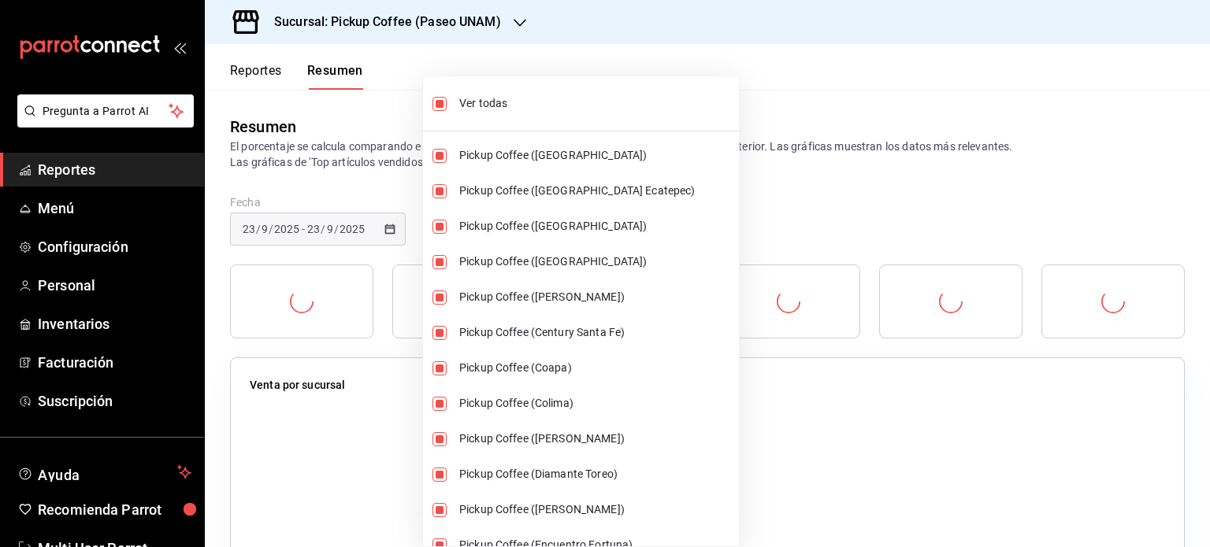
checkbox input "true"
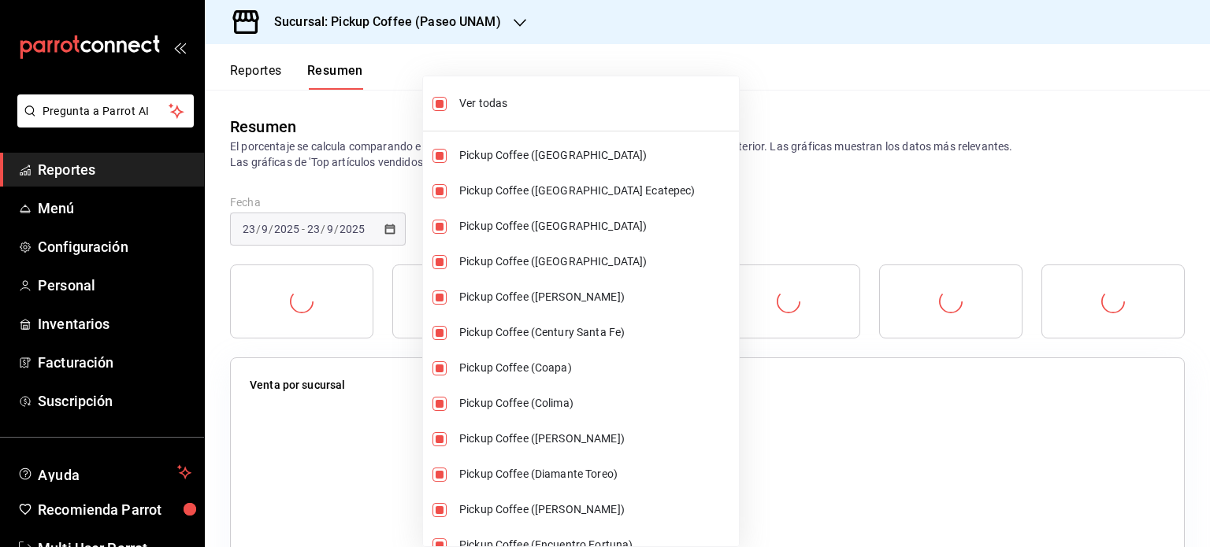
checkbox input "true"
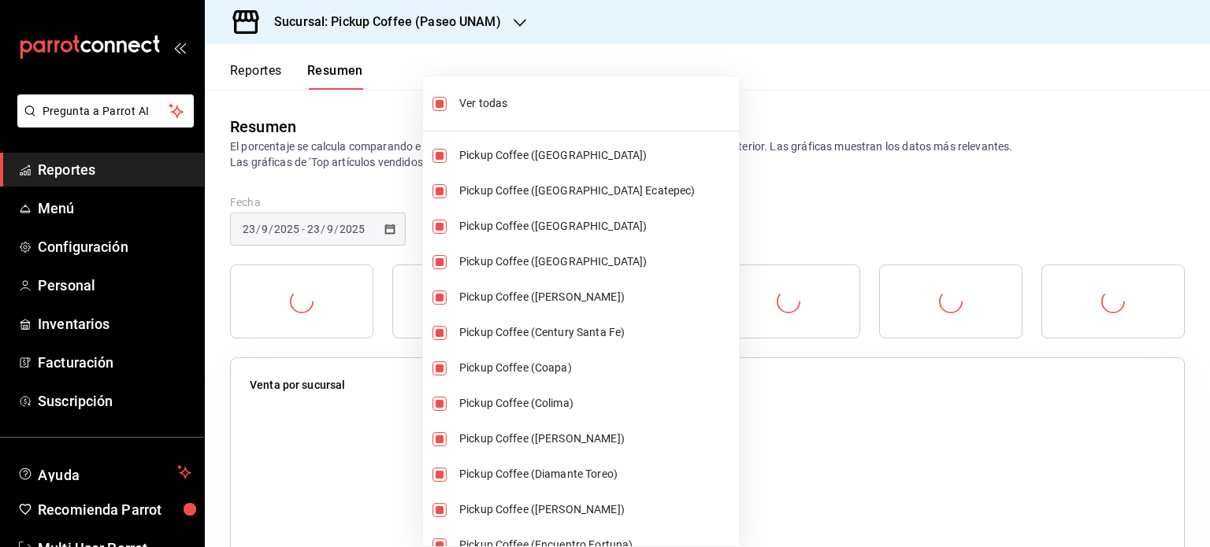
checkbox input "true"
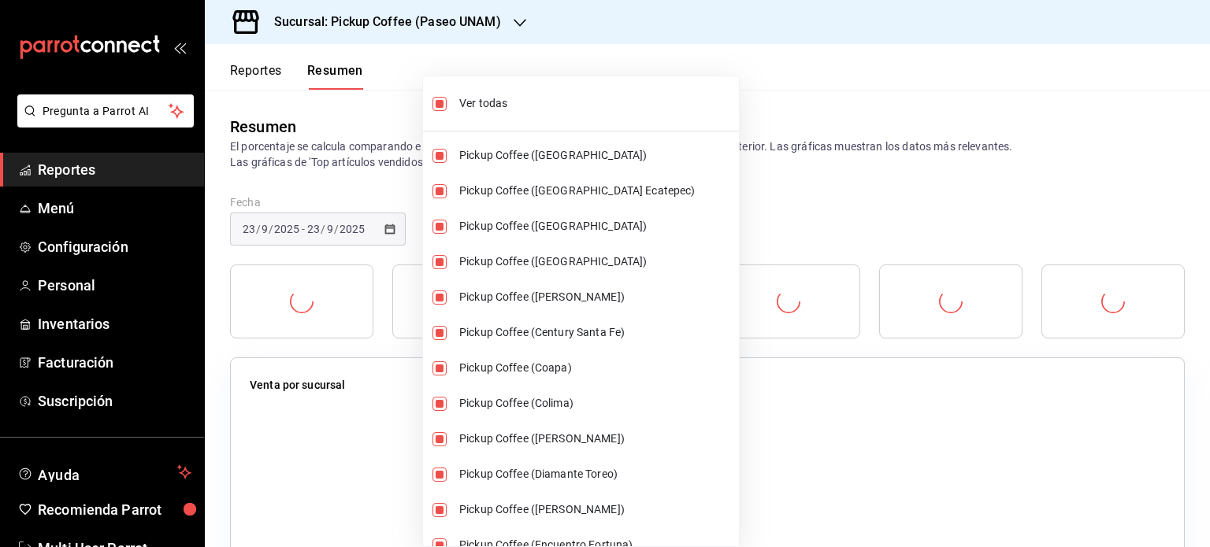
checkbox input "true"
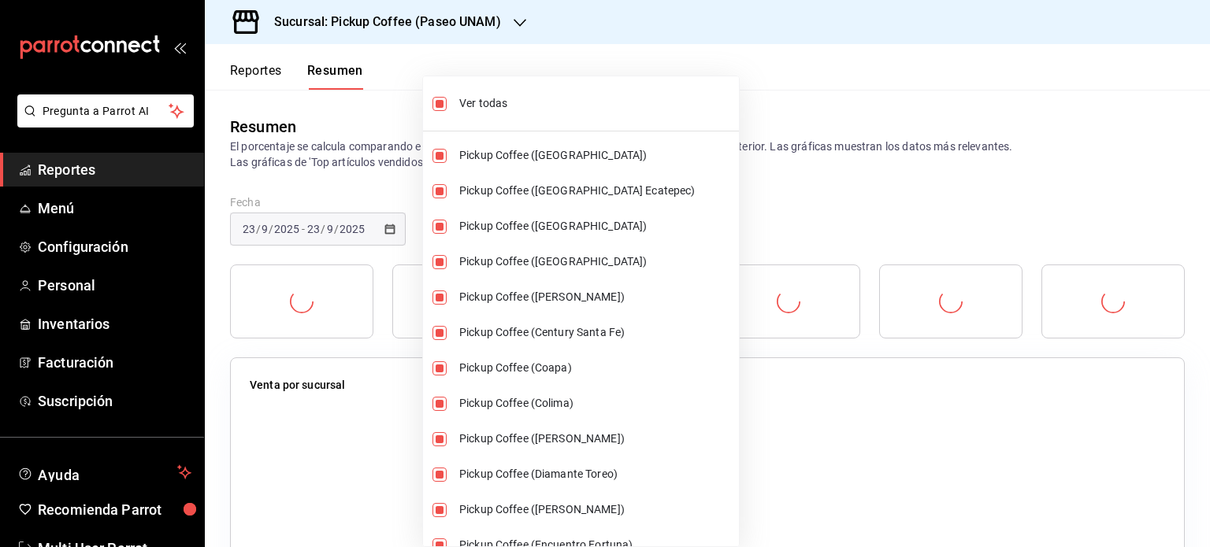
checkbox input "true"
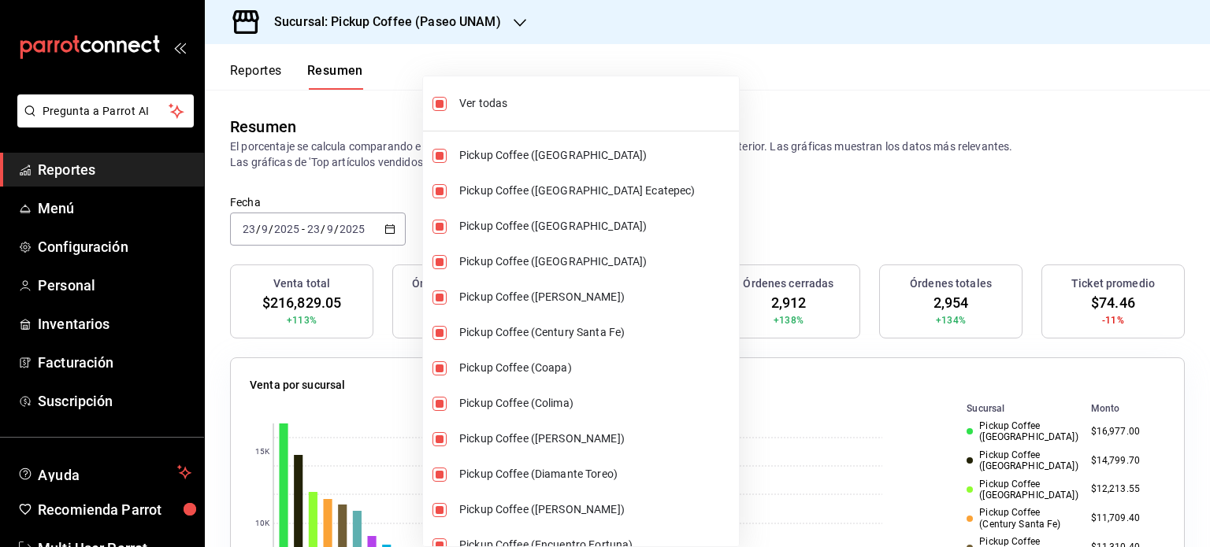
click at [744, 191] on div at bounding box center [605, 273] width 1210 height 547
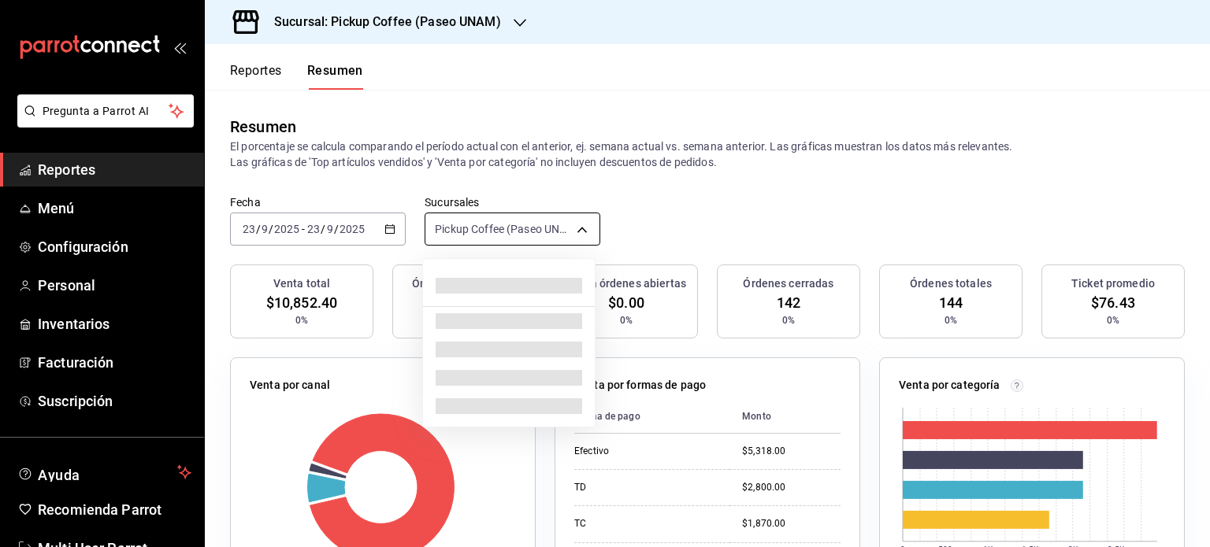
click at [573, 232] on body "Pregunta a Parrot AI Reportes Menú Configuración Personal Inventarios Facturaci…" at bounding box center [605, 273] width 1210 height 547
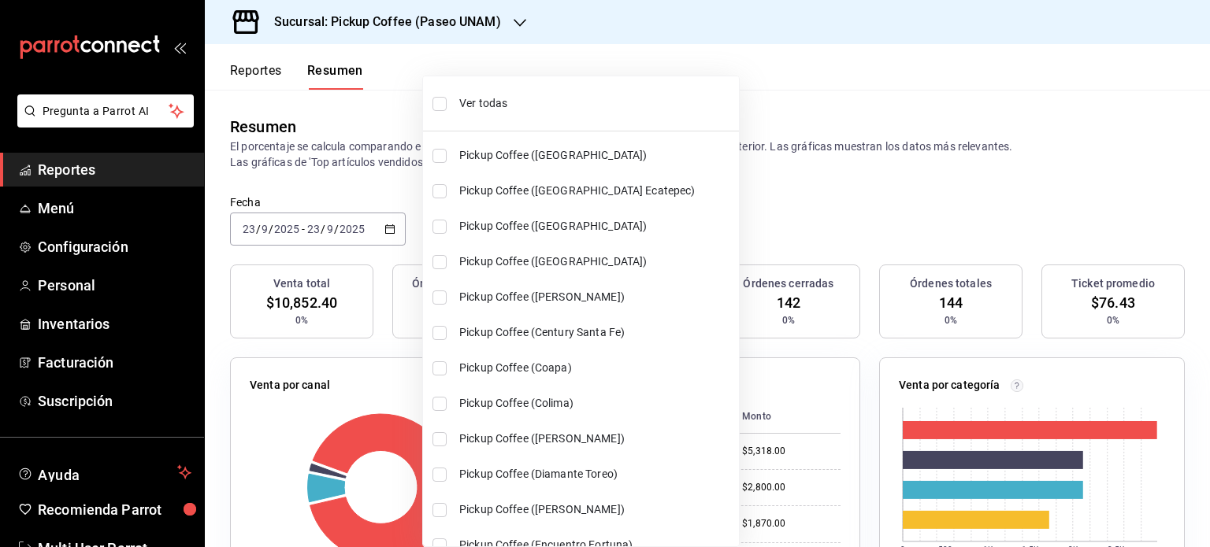
click at [488, 102] on span "Ver todas" at bounding box center [595, 103] width 273 height 17
type input "[object Object],[object Object],[object Object],[object Object],[object Object]…"
checkbox input "true"
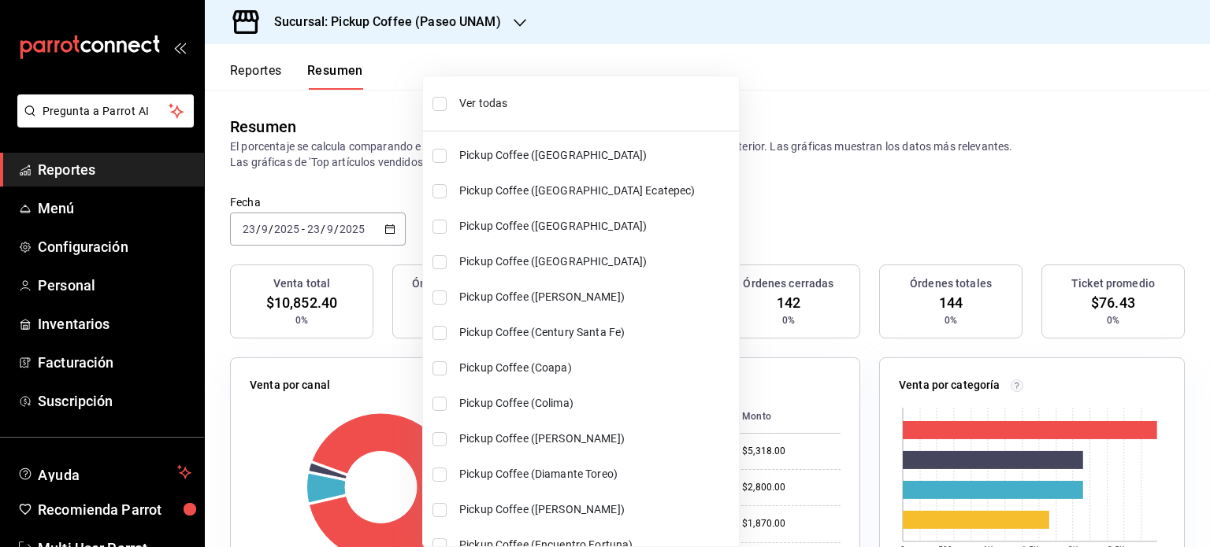
checkbox input "true"
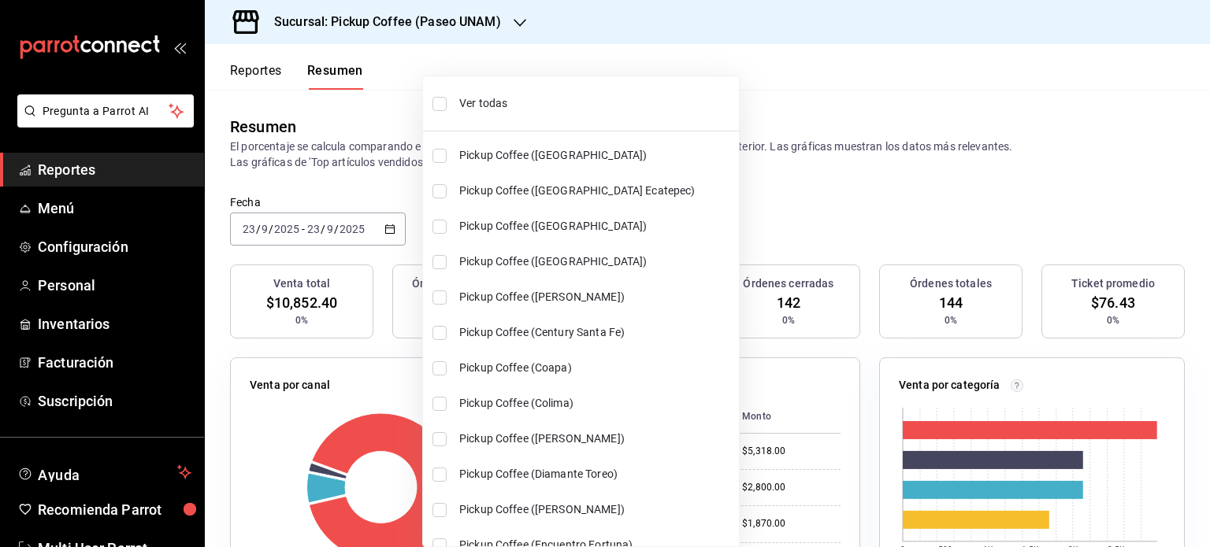
checkbox input "true"
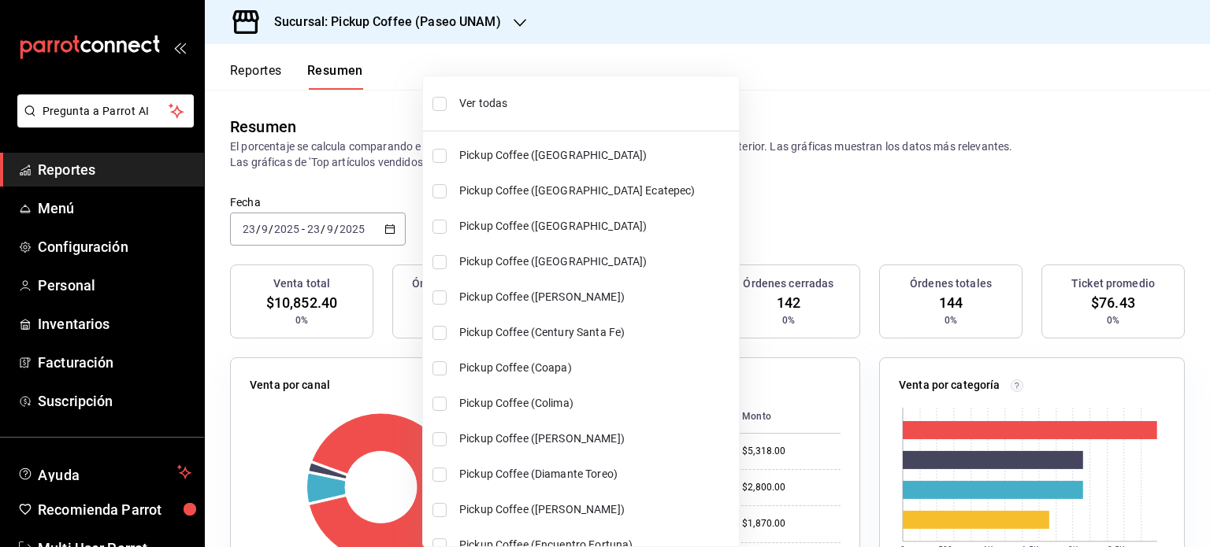
checkbox input "true"
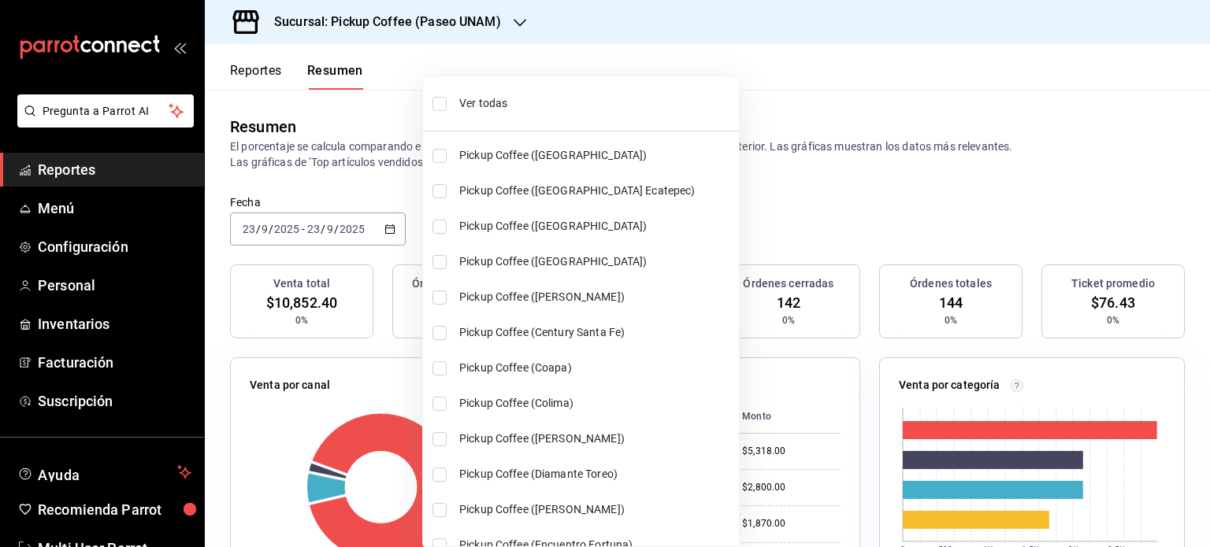
checkbox input "true"
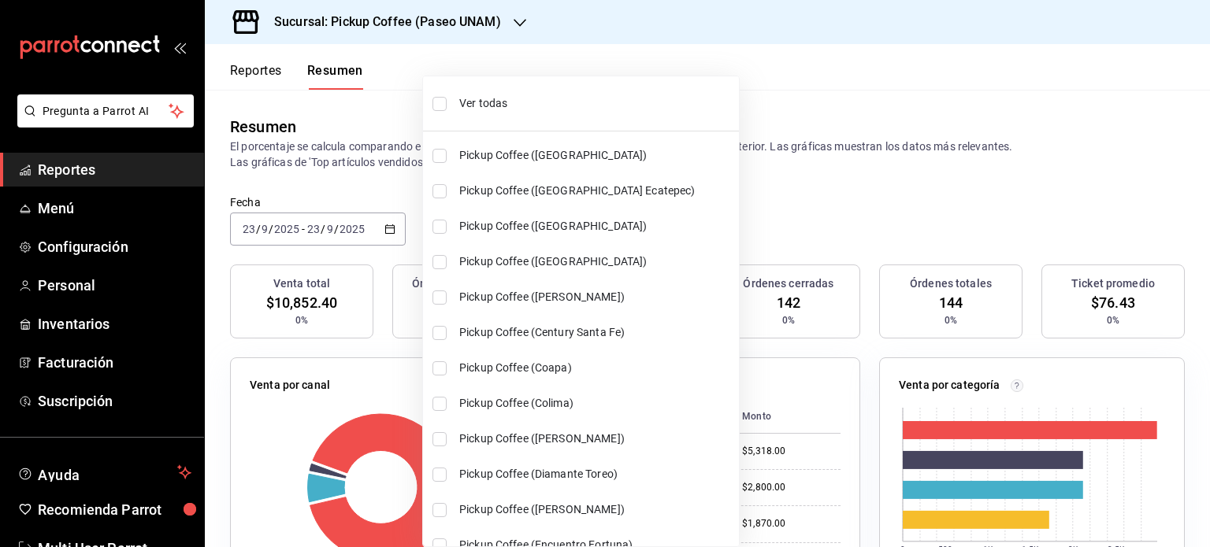
checkbox input "true"
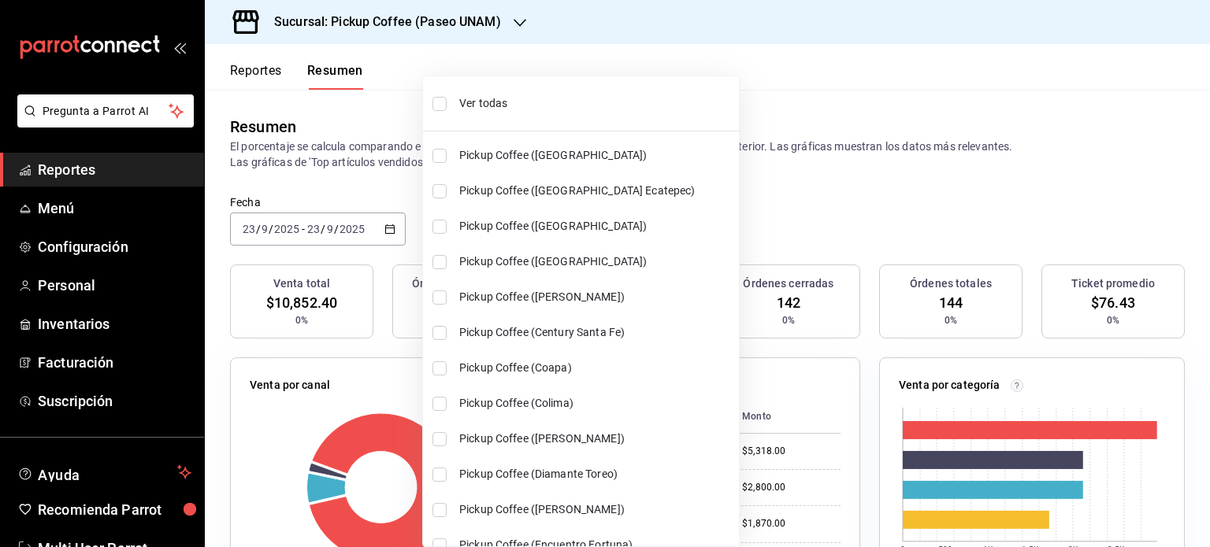
checkbox input "true"
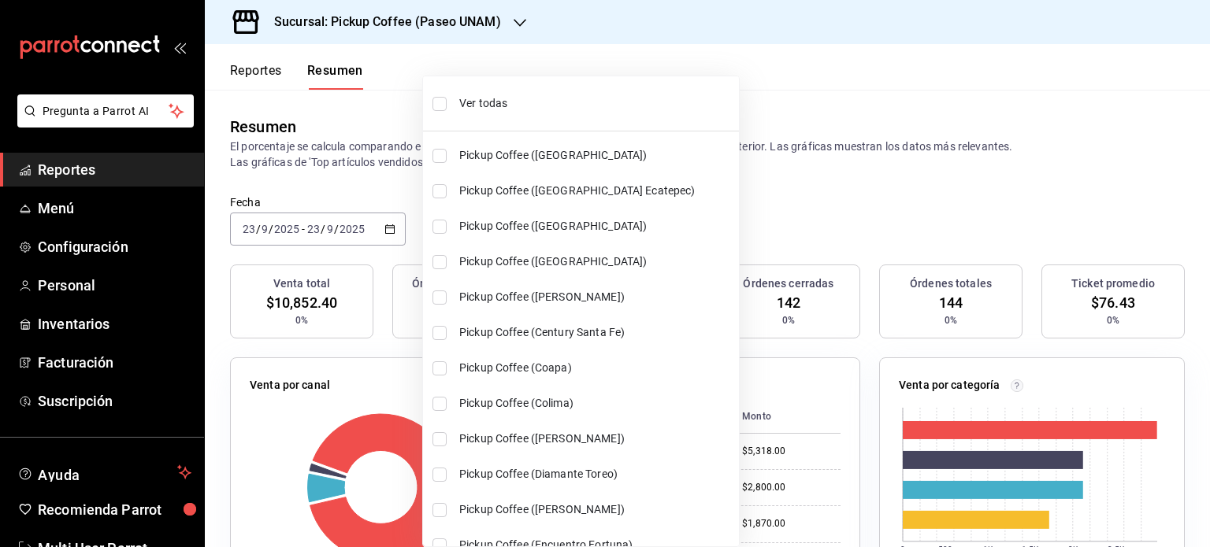
checkbox input "true"
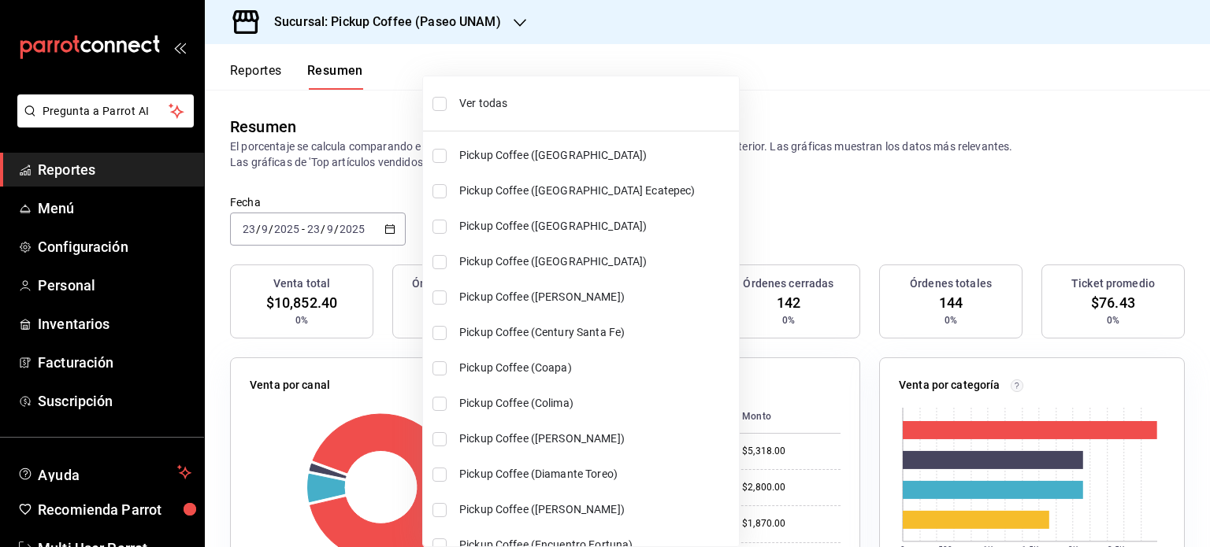
checkbox input "true"
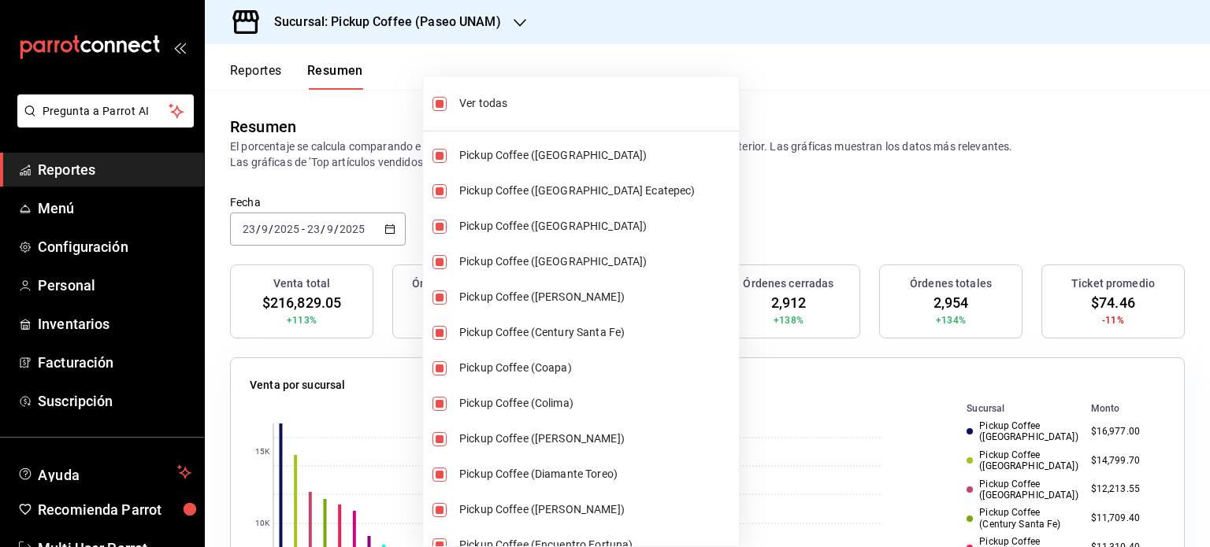
click at [769, 198] on div at bounding box center [605, 273] width 1210 height 547
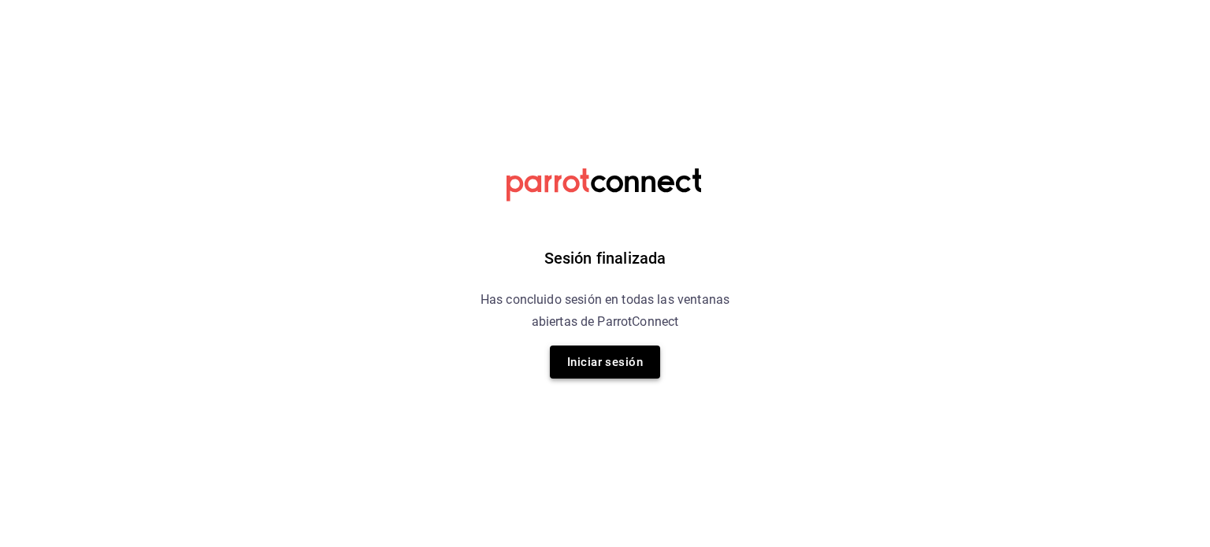
click at [595, 362] on button "Iniciar sesión" at bounding box center [605, 362] width 110 height 33
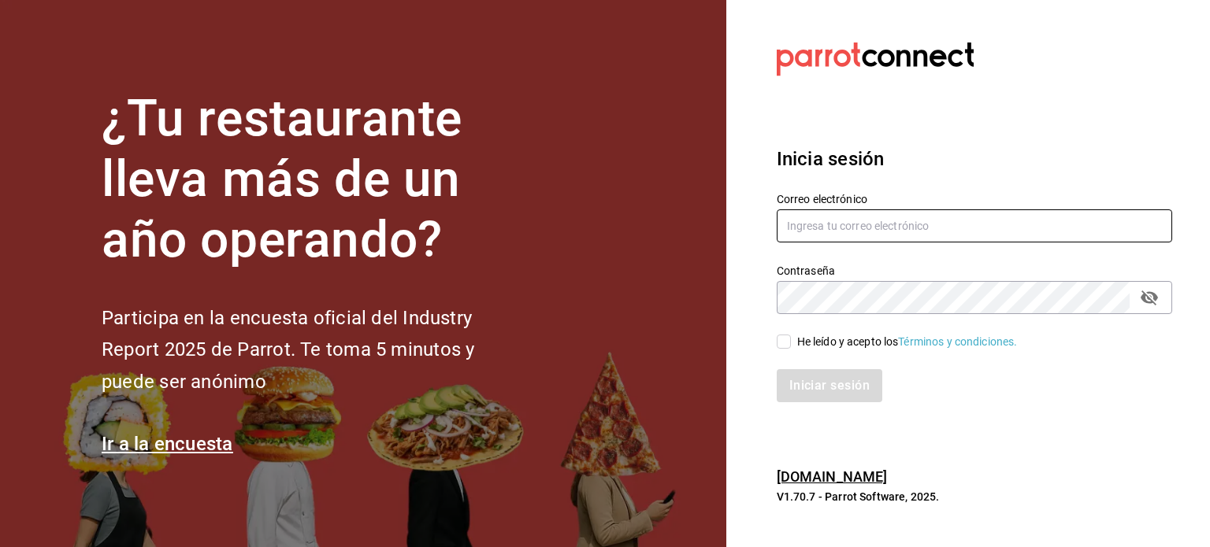
type input "[EMAIL_ADDRESS][DOMAIN_NAME]"
click at [780, 343] on input "He leído y acepto los Términos y condiciones." at bounding box center [784, 342] width 14 height 14
checkbox input "true"
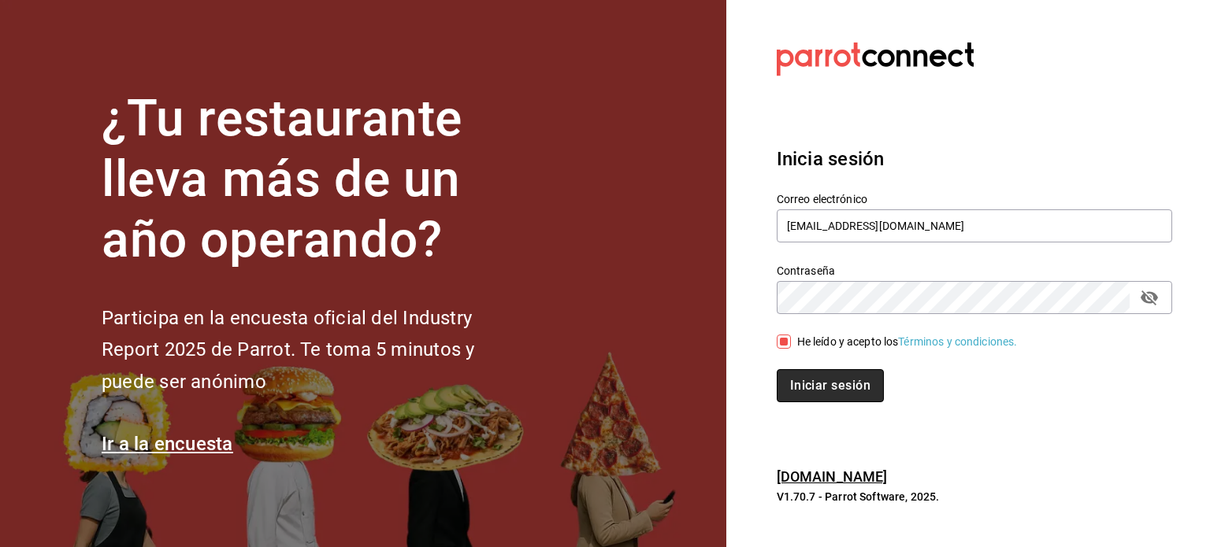
click at [828, 390] on button "Iniciar sesión" at bounding box center [830, 385] width 107 height 33
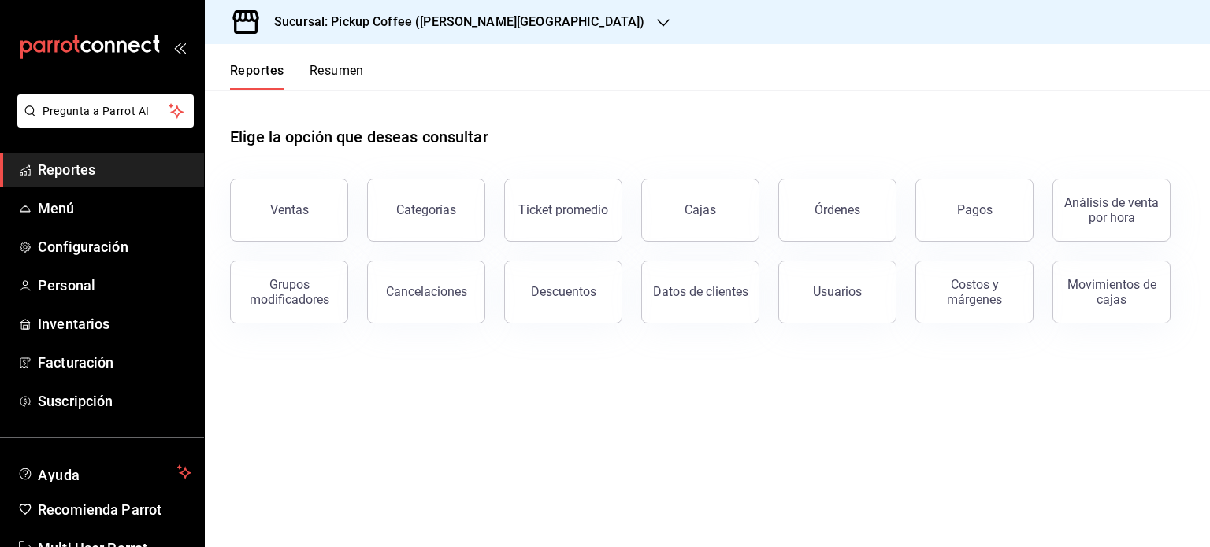
click at [337, 65] on button "Resumen" at bounding box center [337, 76] width 54 height 27
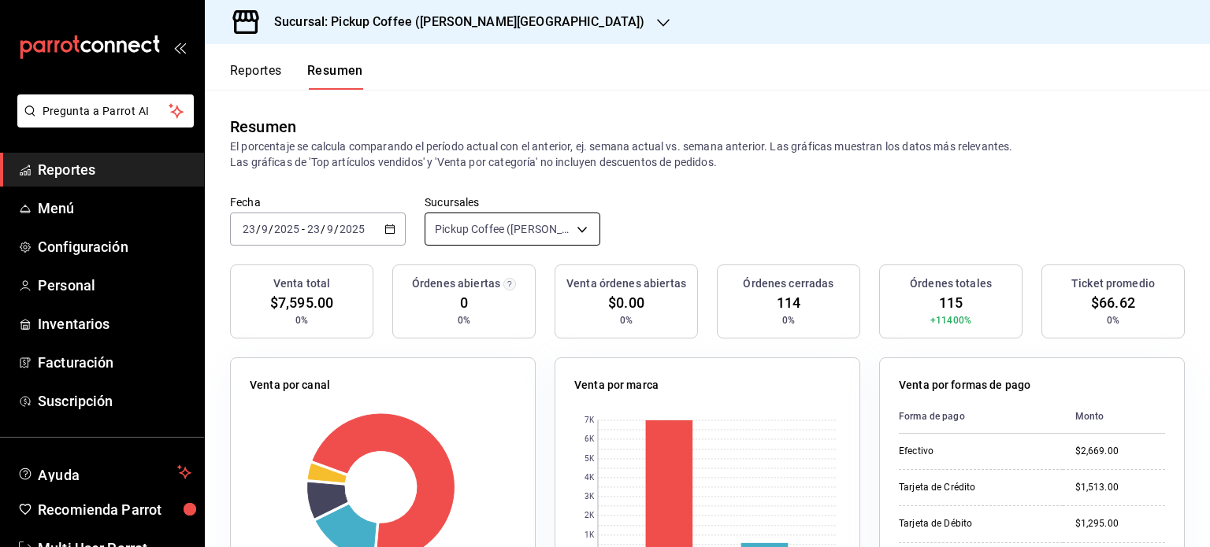
click at [577, 230] on body "Pregunta a Parrot AI Reportes Menú Configuración Personal Inventarios Facturaci…" at bounding box center [605, 273] width 1210 height 547
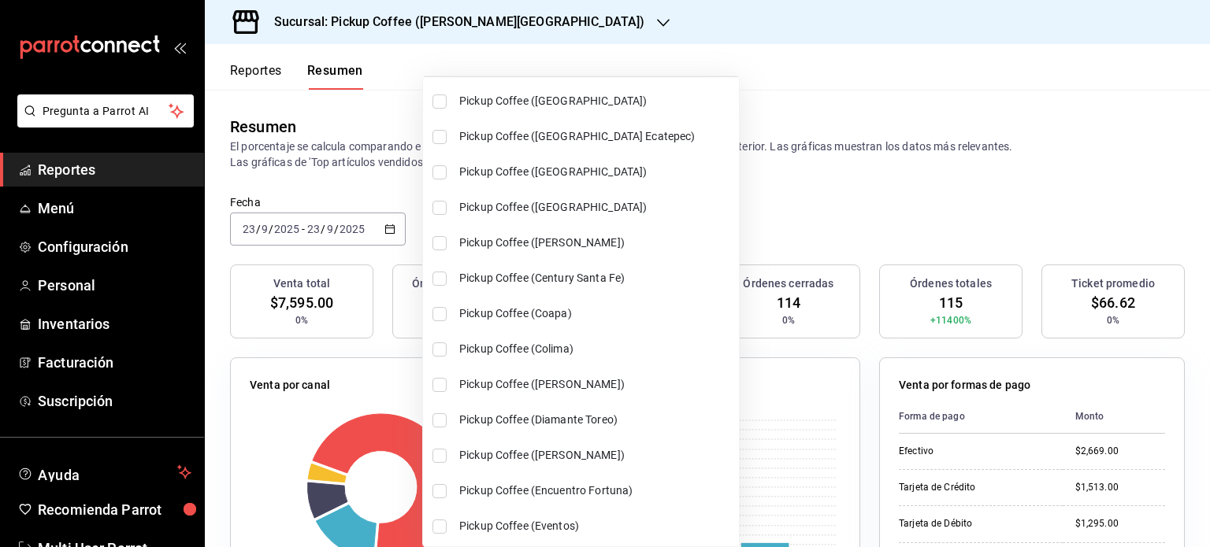
scroll to position [79, 0]
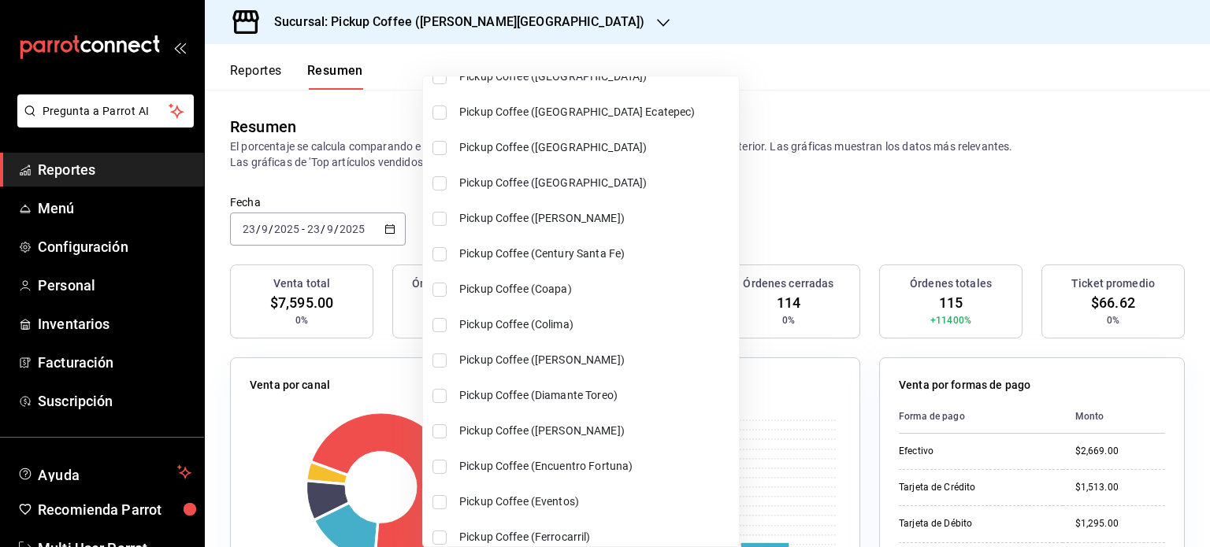
click at [591, 251] on span "Pickup Coffee (Century Santa Fe)" at bounding box center [595, 254] width 273 height 17
type input "[object Object],[object Object]"
checkbox input "true"
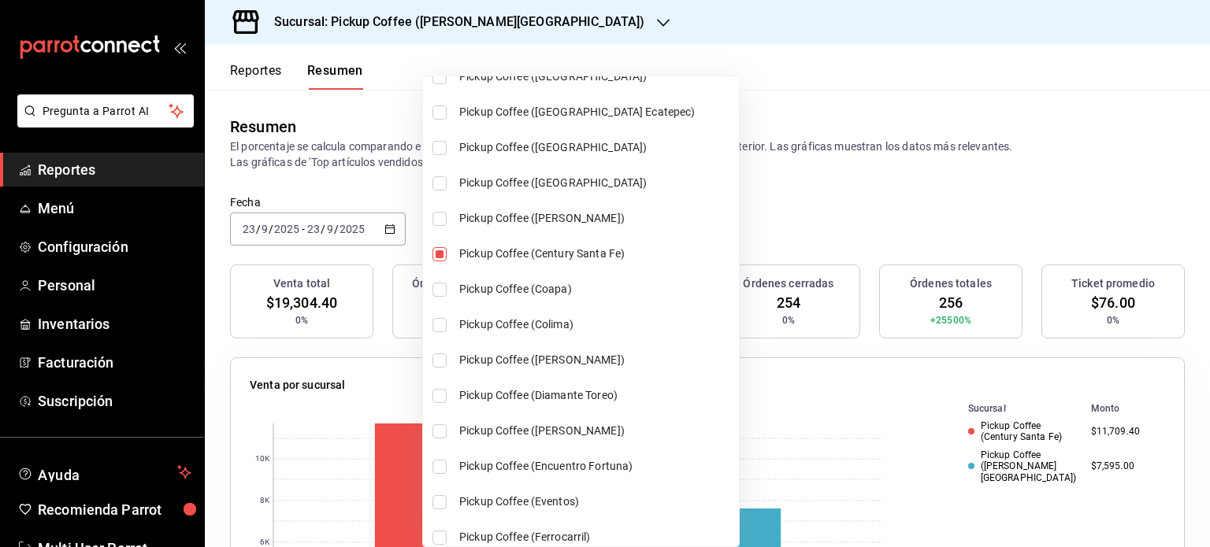
click at [759, 218] on div at bounding box center [605, 273] width 1210 height 547
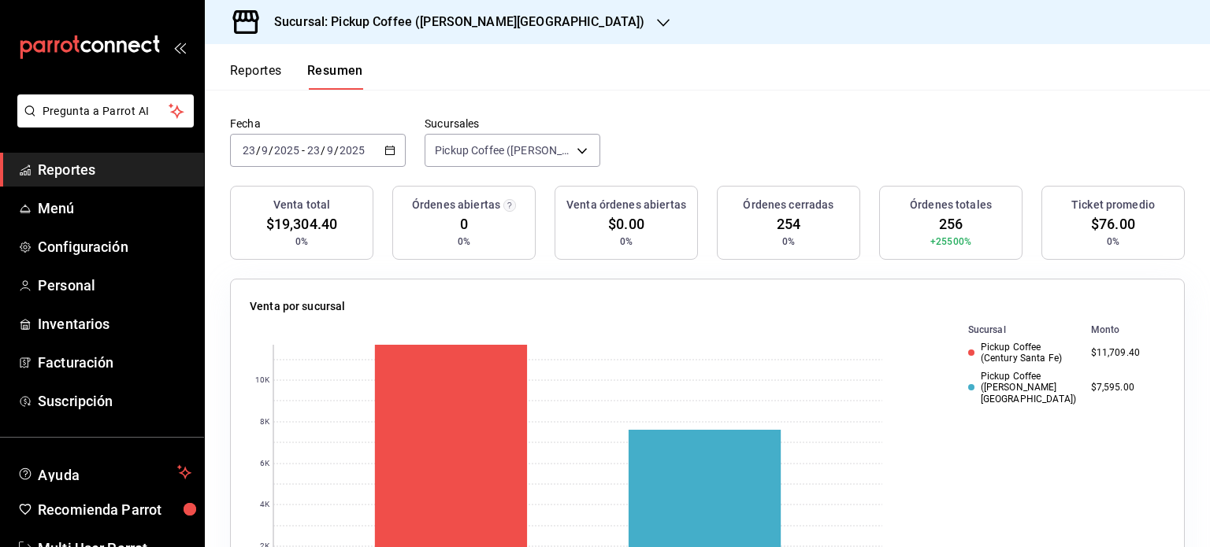
click at [657, 18] on icon "button" at bounding box center [663, 23] width 13 height 13
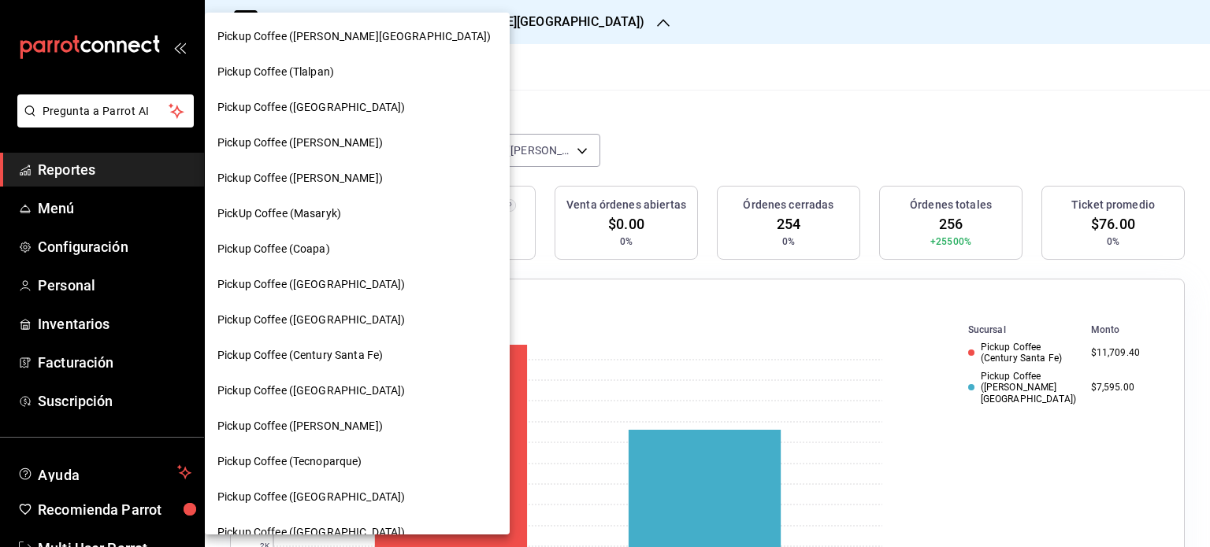
click at [350, 361] on span "Pickup Coffee (Century Santa Fe)" at bounding box center [299, 355] width 165 height 17
